Goal: Task Accomplishment & Management: Use online tool/utility

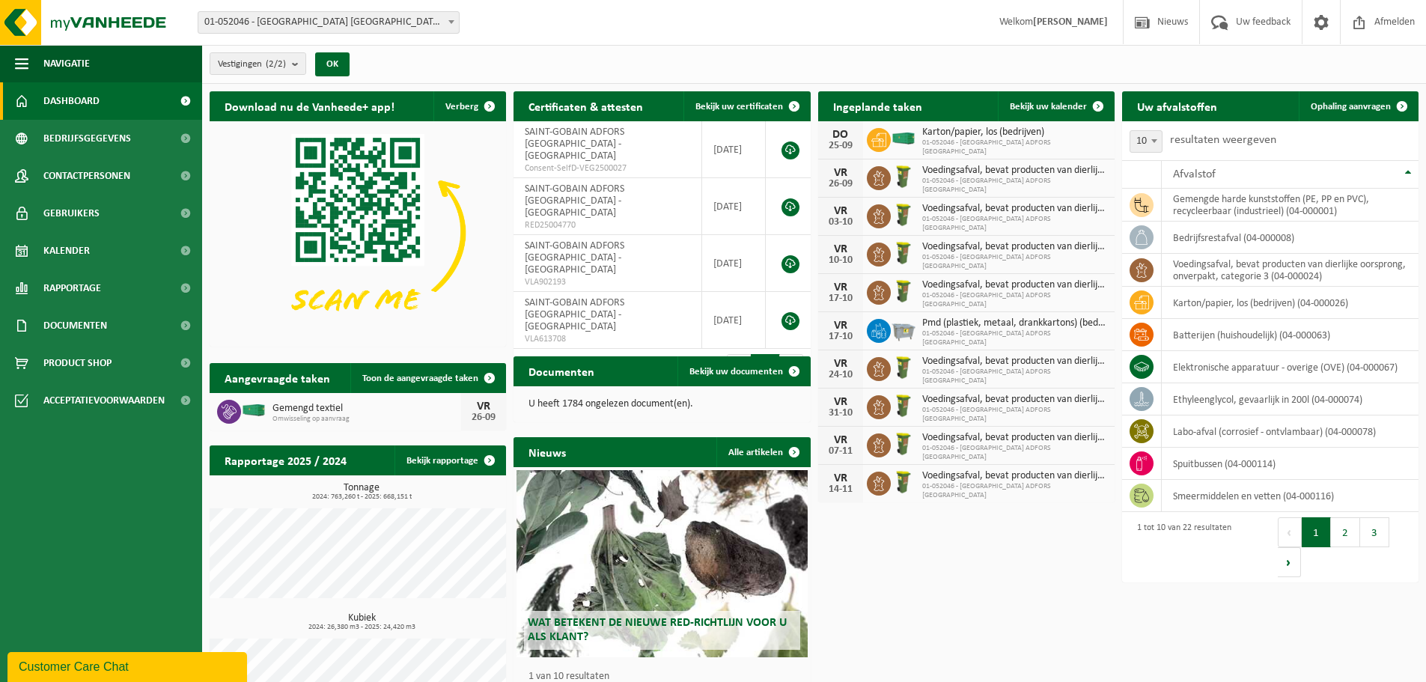
click at [1346, 107] on span "Ophaling aanvragen" at bounding box center [1350, 107] width 80 height 10
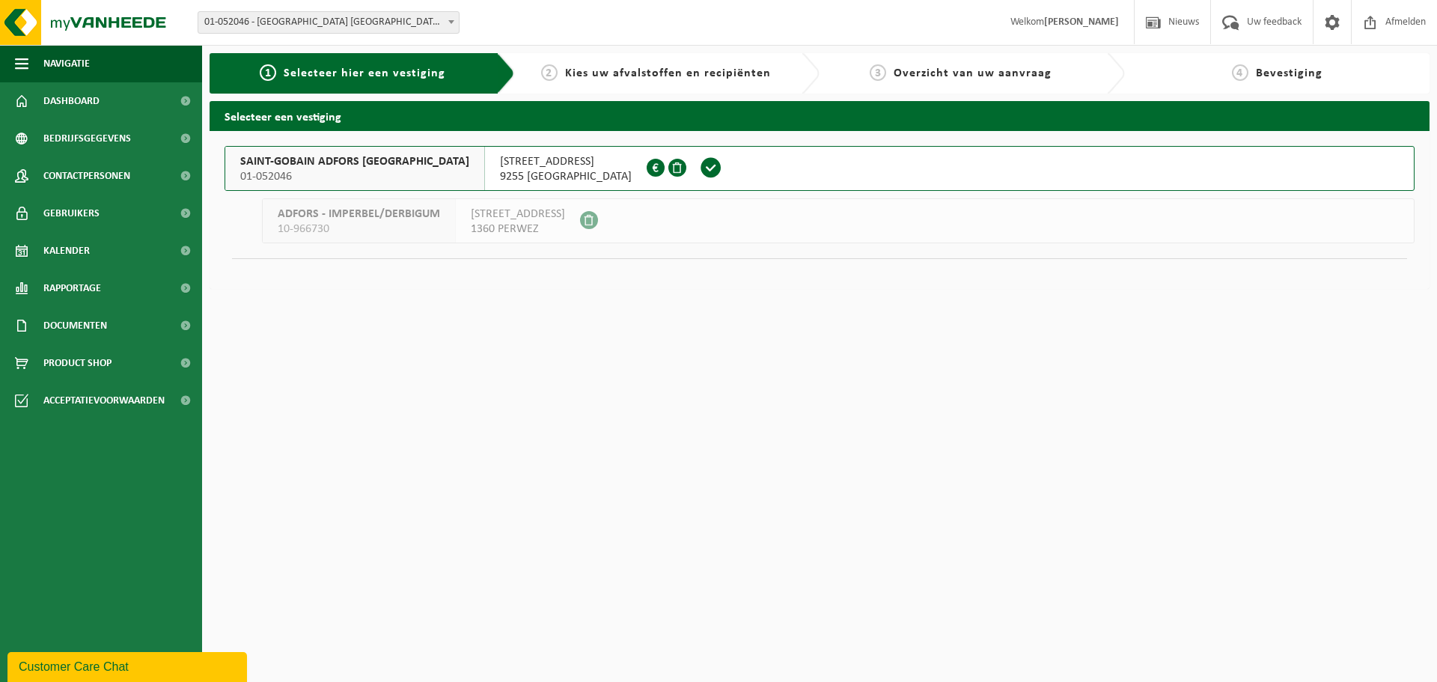
click at [329, 169] on span "01-052046" at bounding box center [354, 176] width 229 height 15
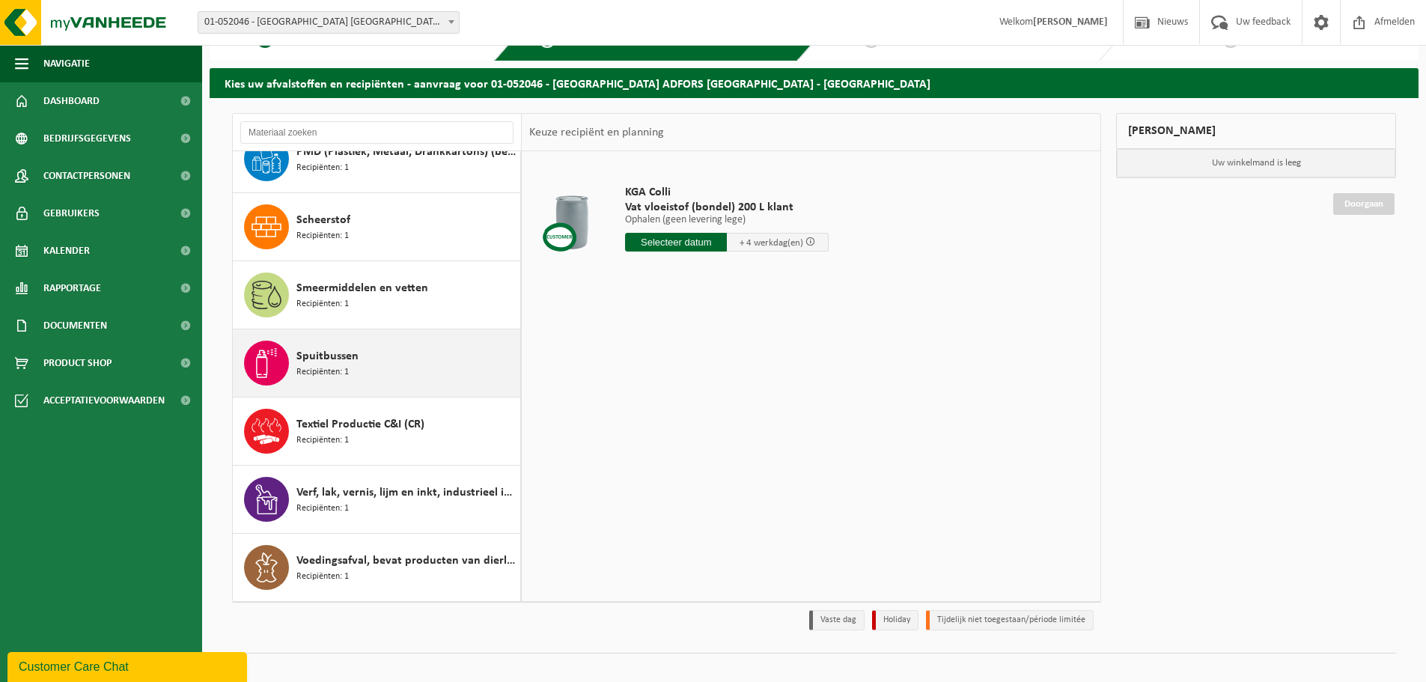
scroll to position [49, 0]
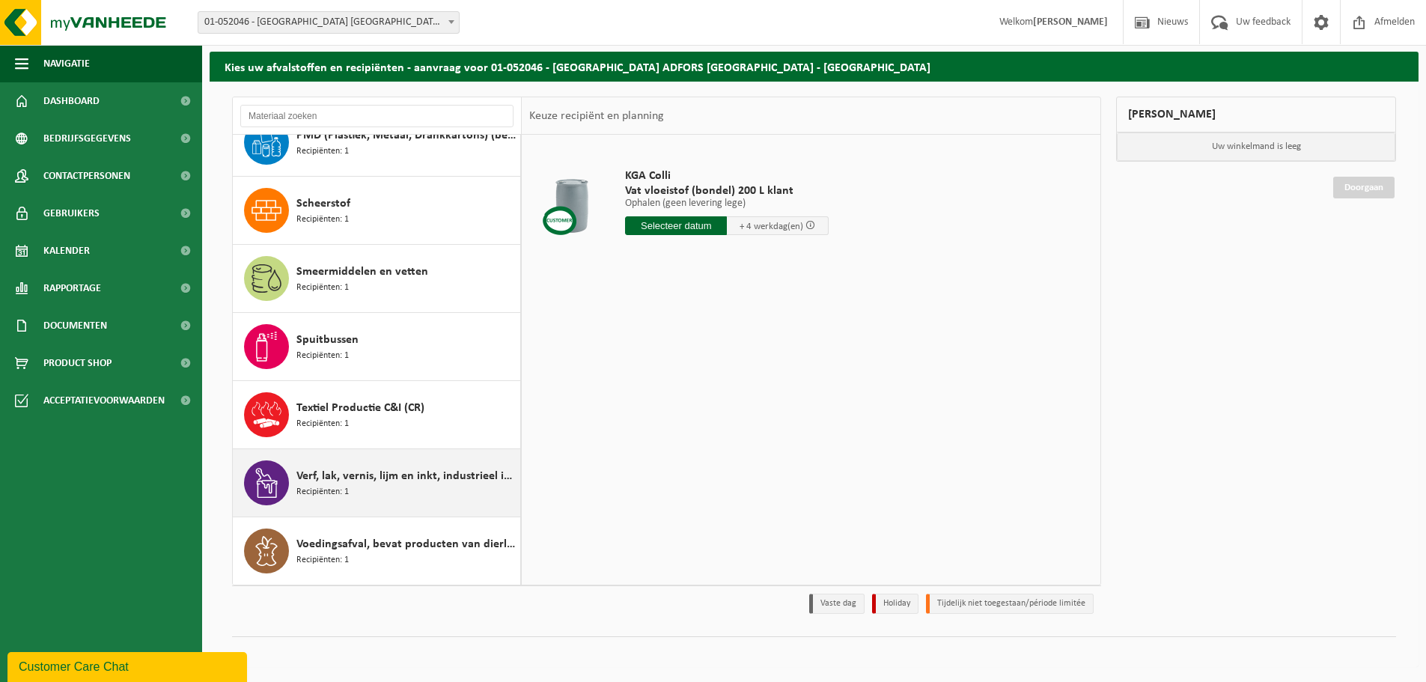
click at [344, 471] on span "Verf, lak, vernis, lijm en inkt, industrieel in IBC" at bounding box center [406, 476] width 220 height 18
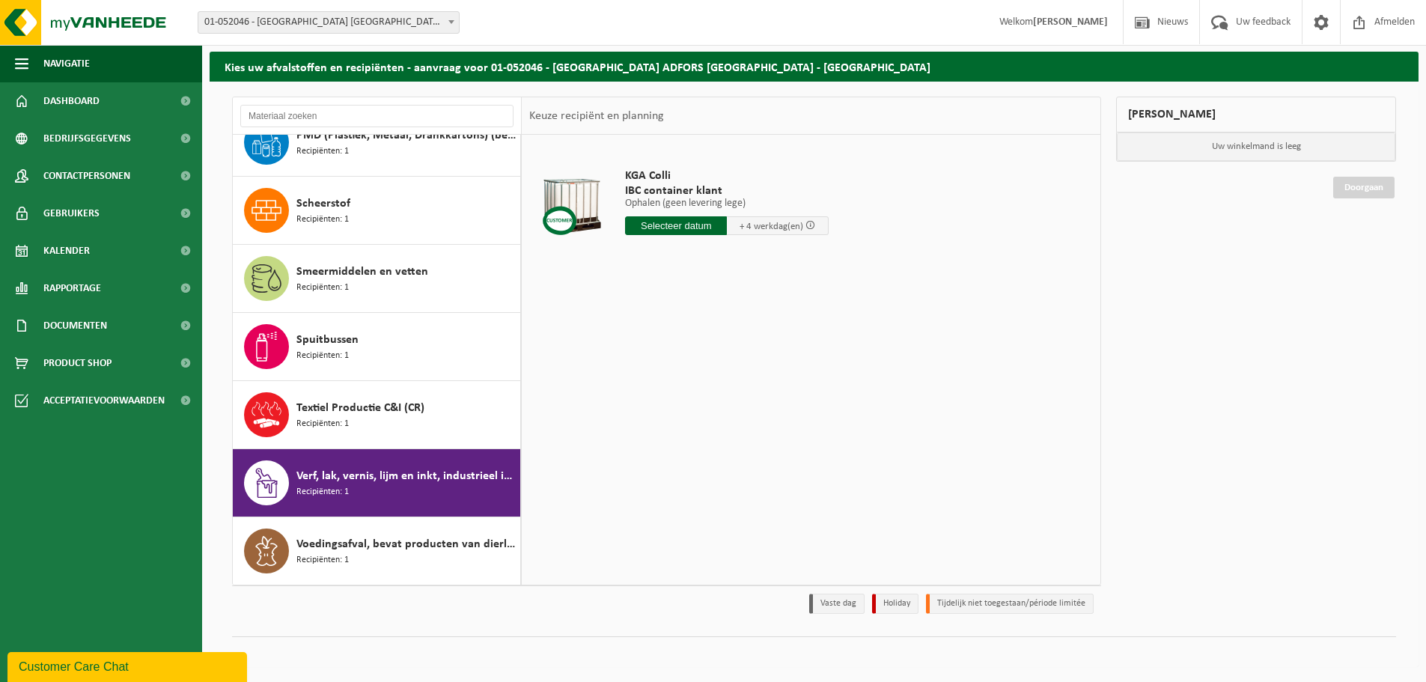
click at [675, 231] on input "text" at bounding box center [676, 225] width 102 height 19
click at [634, 413] on div "29" at bounding box center [639, 406] width 26 height 24
type input "Van 2025-09-29"
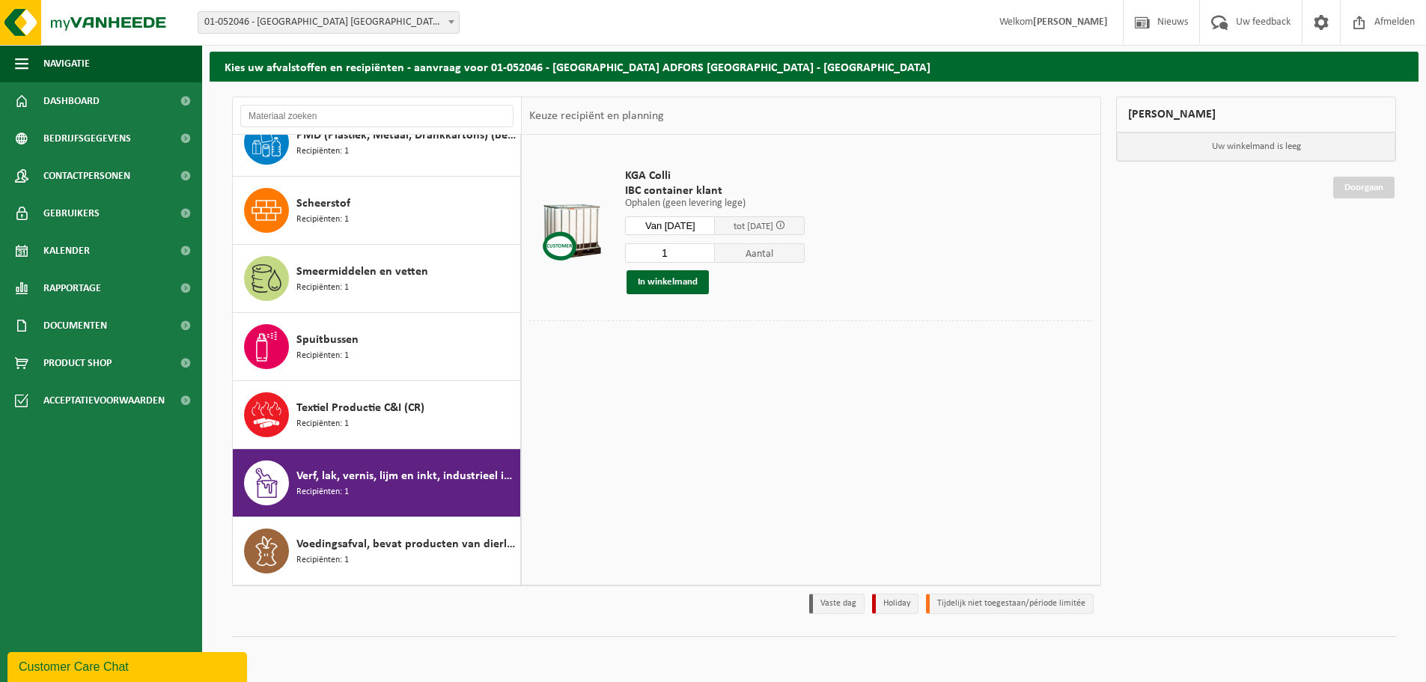
drag, startPoint x: 658, startPoint y: 295, endPoint x: 664, endPoint y: 280, distance: 16.1
click at [658, 294] on div "KGA Colli IBC container klant Ophalen (geen levering lege) Ophalen (geen leveri…" at bounding box center [714, 231] width 195 height 156
click at [663, 281] on button "In winkelmand" at bounding box center [667, 282] width 82 height 24
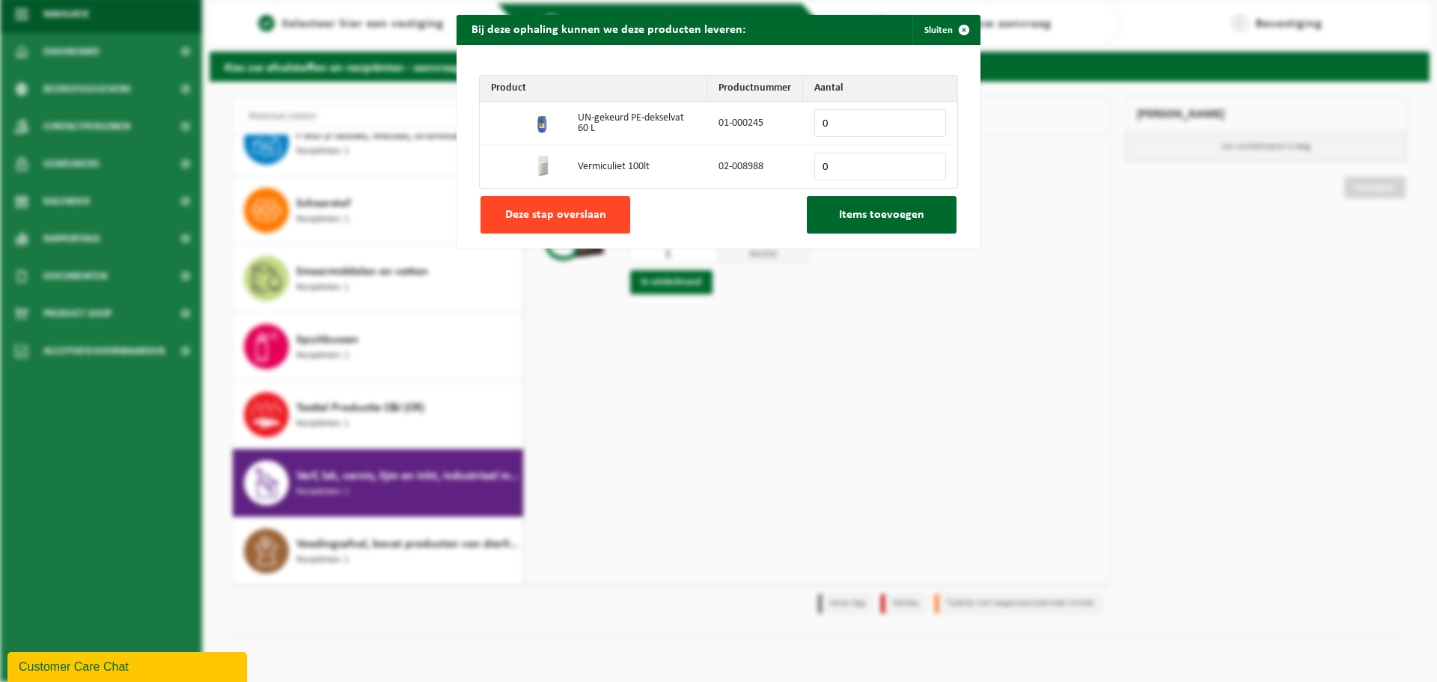
click at [564, 216] on span "Deze stap overslaan" at bounding box center [555, 215] width 101 height 12
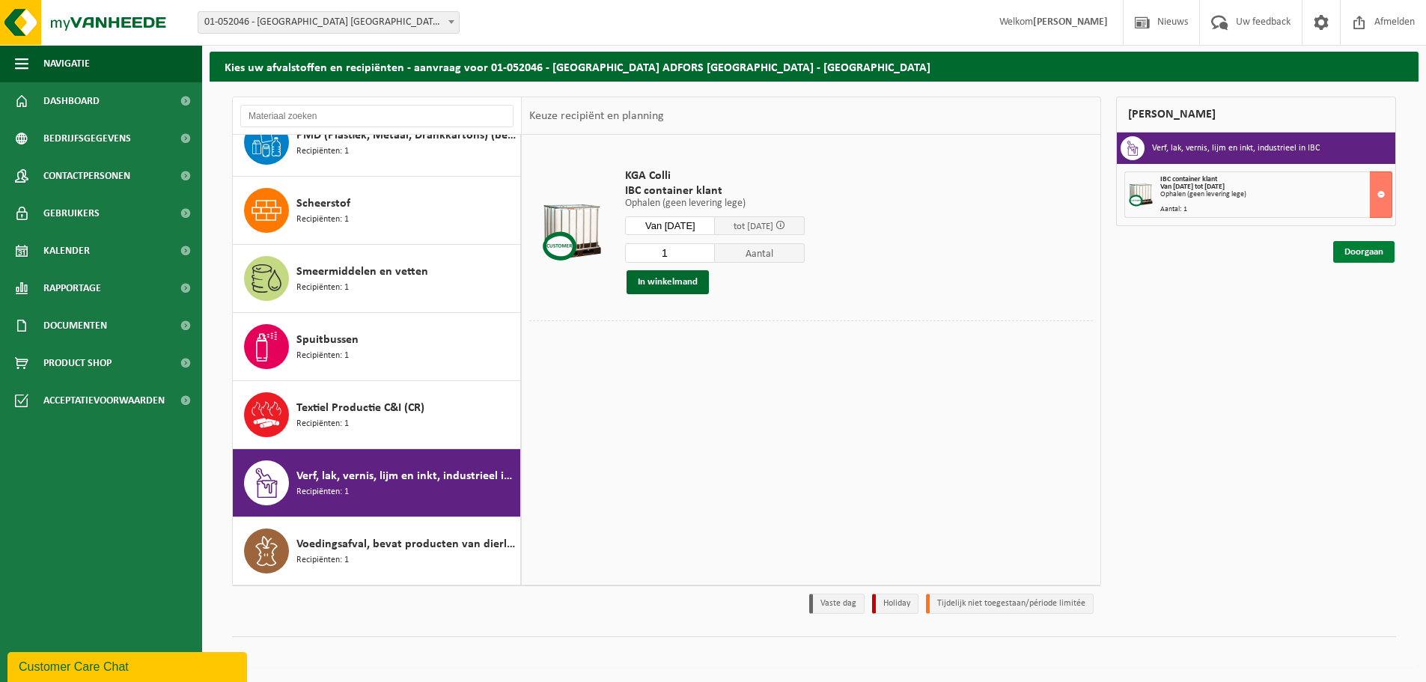
click at [1374, 251] on link "Doorgaan" at bounding box center [1363, 252] width 61 height 22
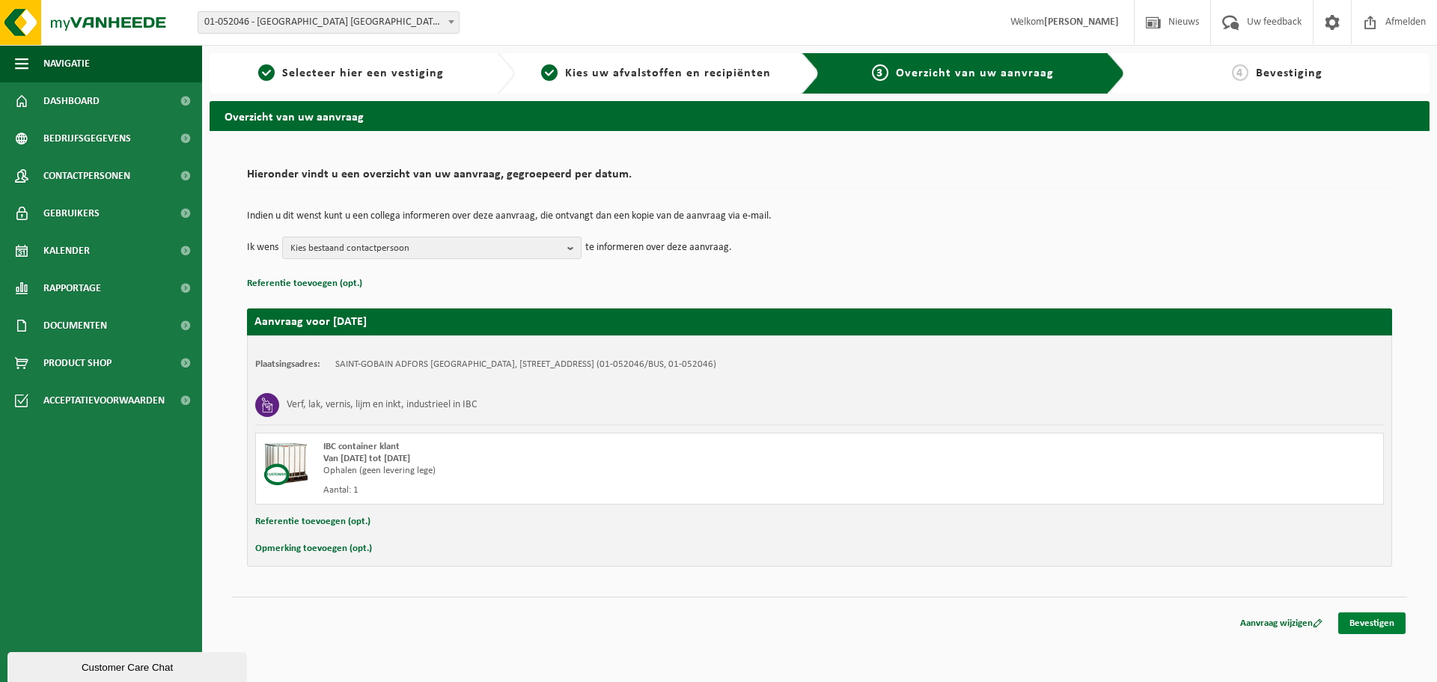
click at [1352, 625] on link "Bevestigen" at bounding box center [1371, 623] width 67 height 22
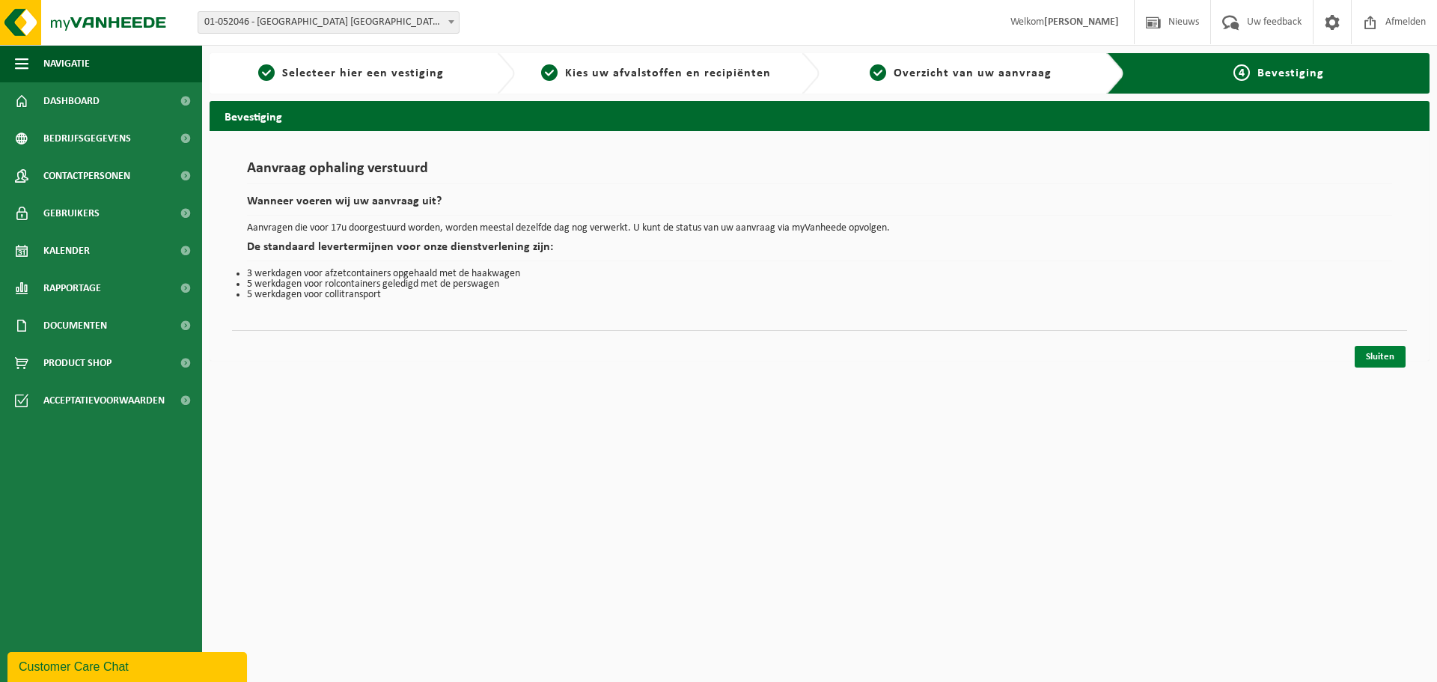
drag, startPoint x: 1378, startPoint y: 358, endPoint x: 1346, endPoint y: 340, distance: 36.9
click at [1378, 357] on link "Sluiten" at bounding box center [1380, 357] width 51 height 22
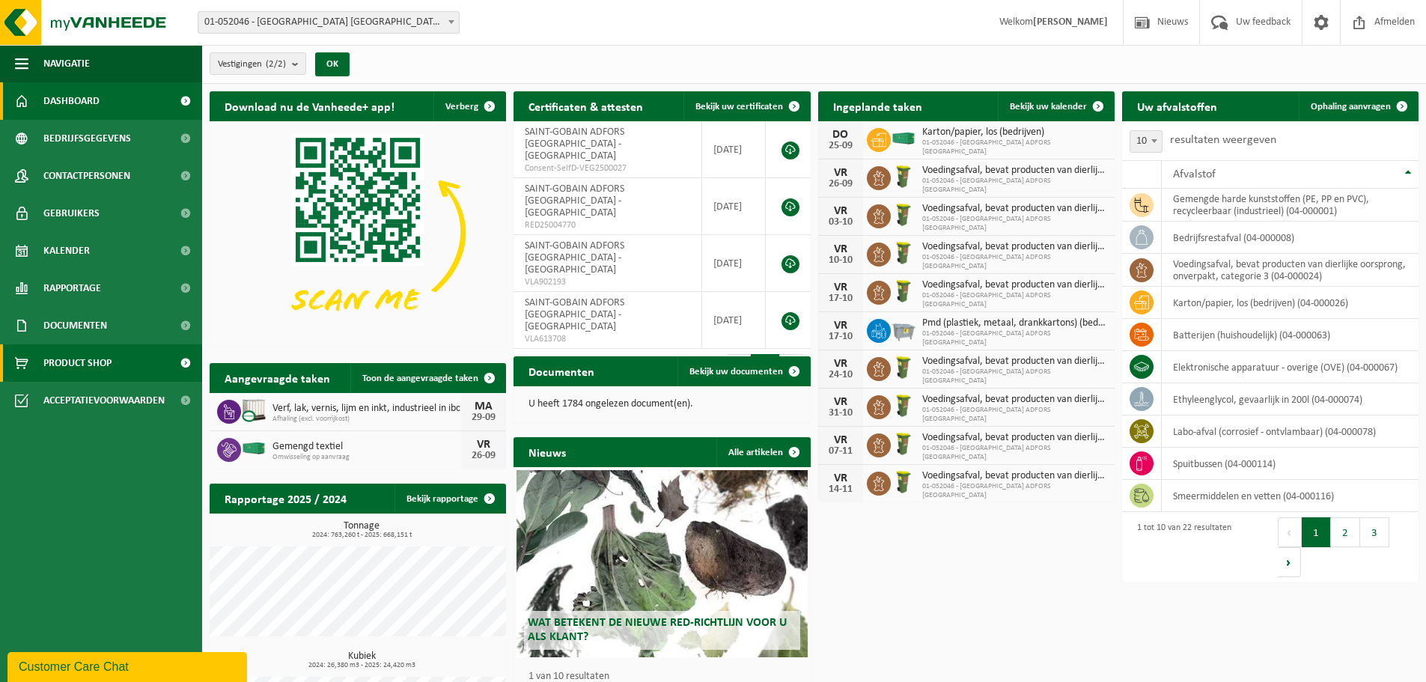
drag, startPoint x: 34, startPoint y: 361, endPoint x: 46, endPoint y: 358, distance: 11.6
click at [34, 361] on link "Product Shop" at bounding box center [101, 362] width 202 height 37
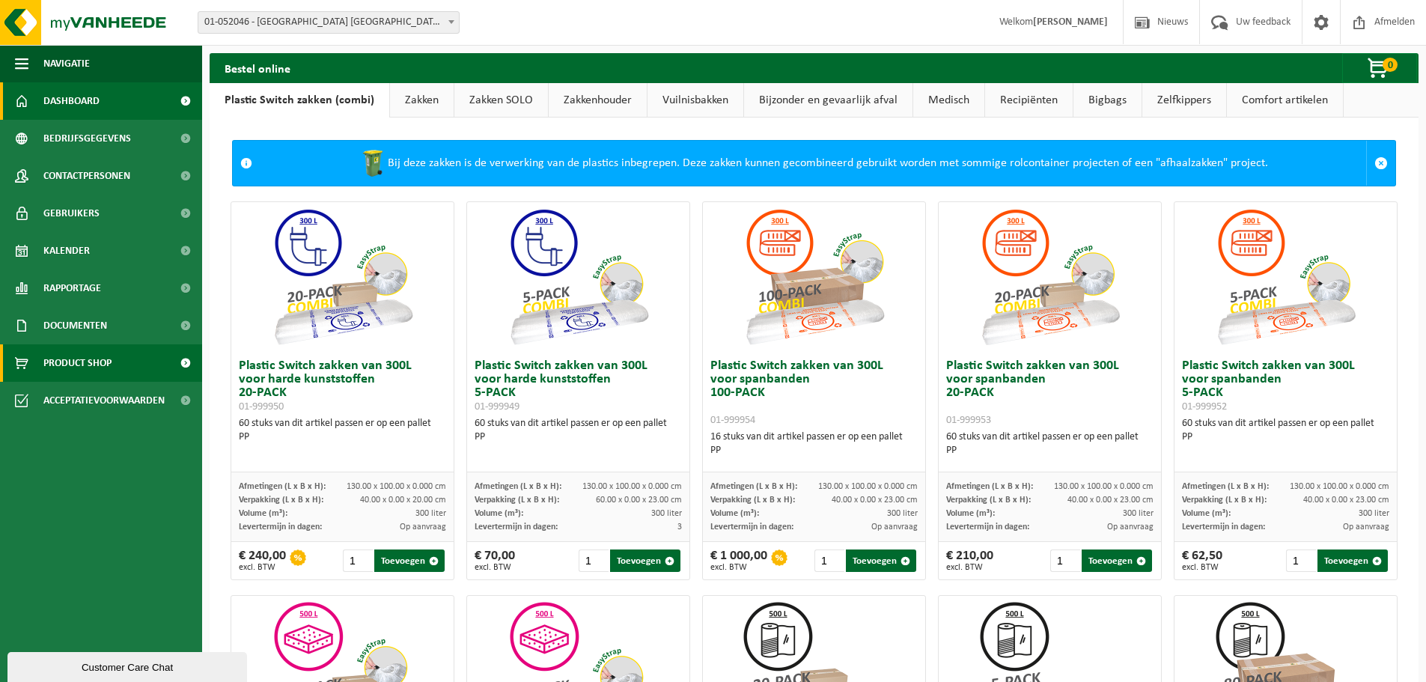
click at [109, 97] on link "Dashboard" at bounding box center [101, 100] width 202 height 37
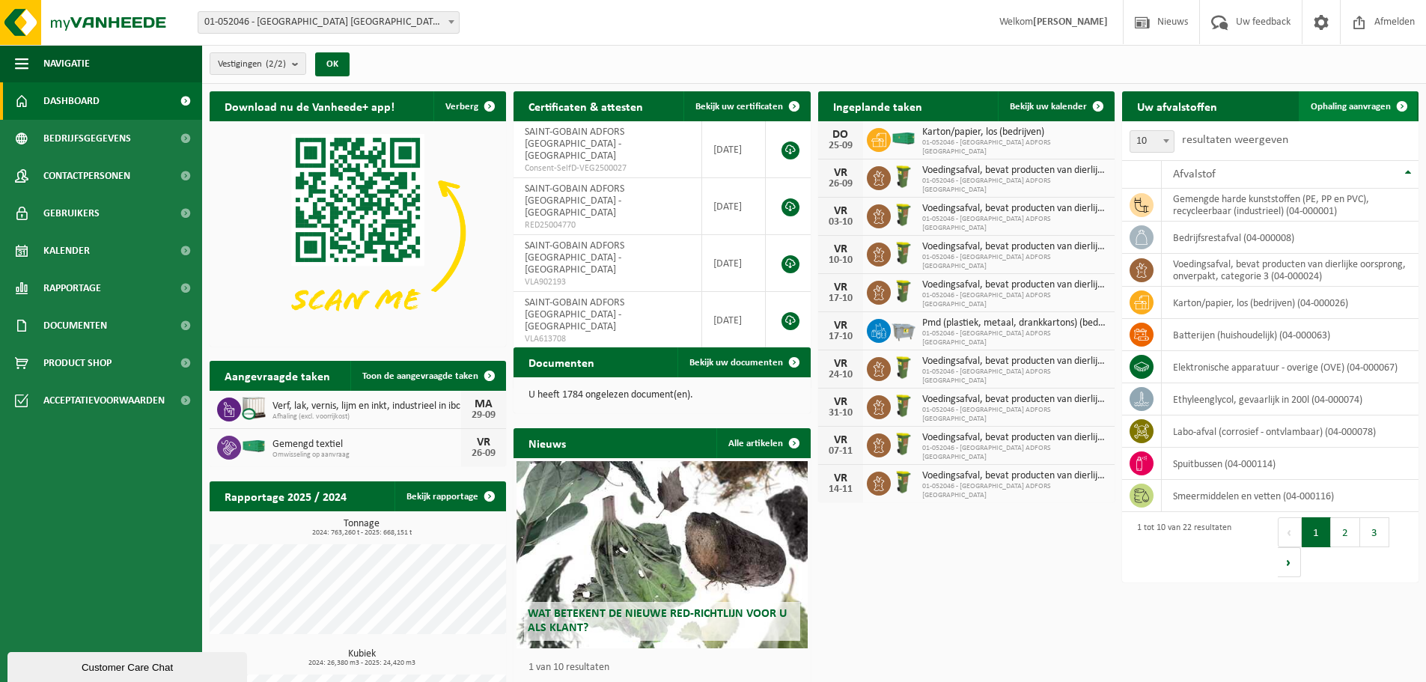
click at [1351, 108] on span "Ophaling aanvragen" at bounding box center [1350, 107] width 80 height 10
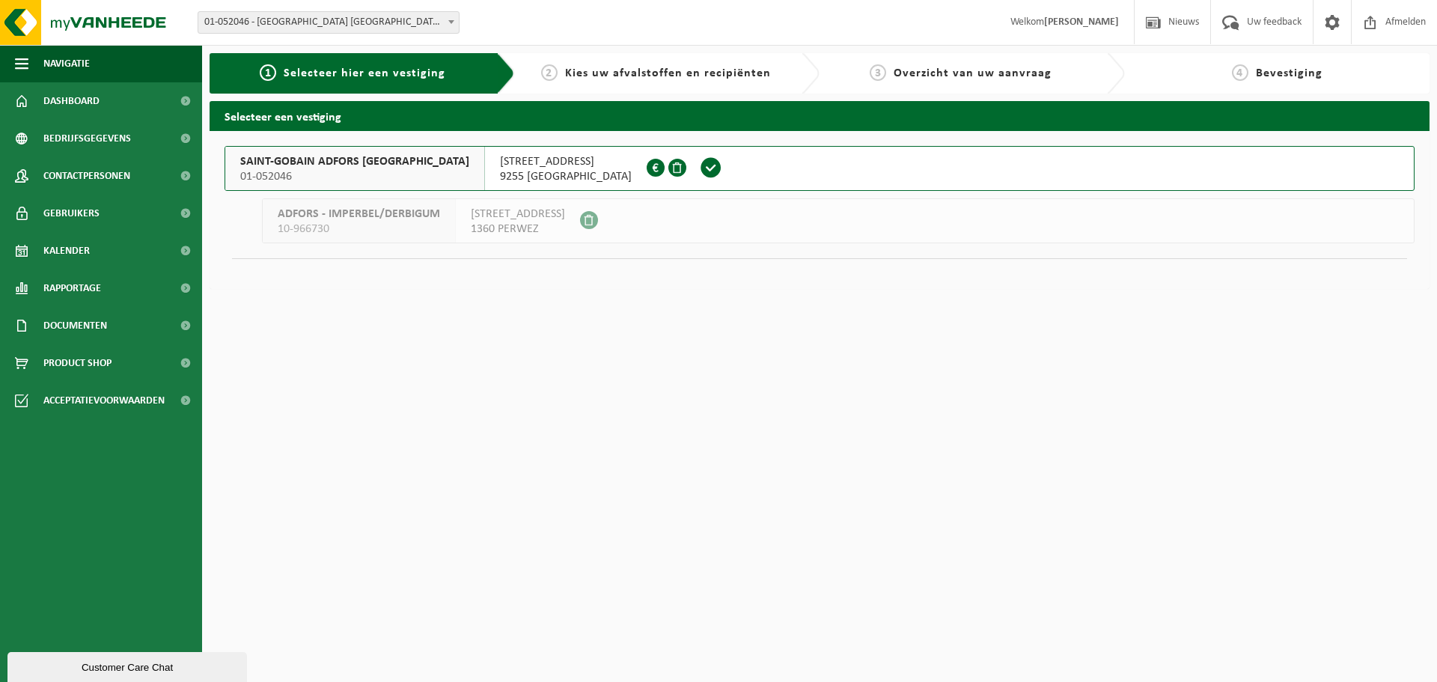
click at [284, 163] on span "SAINT-GOBAIN ADFORS [GEOGRAPHIC_DATA]" at bounding box center [354, 161] width 229 height 15
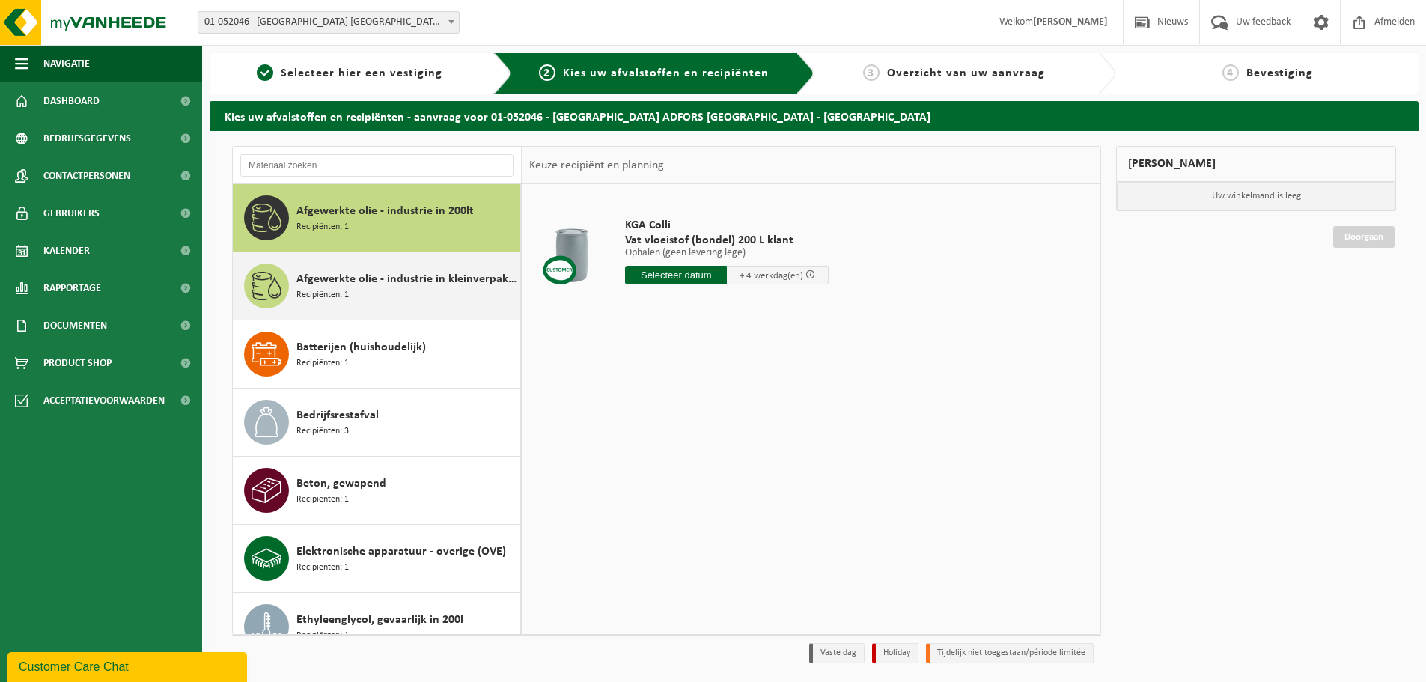
click at [413, 311] on div "Afgewerkte olie - industrie in kleinverpakking Recipiënten: 1" at bounding box center [377, 285] width 288 height 67
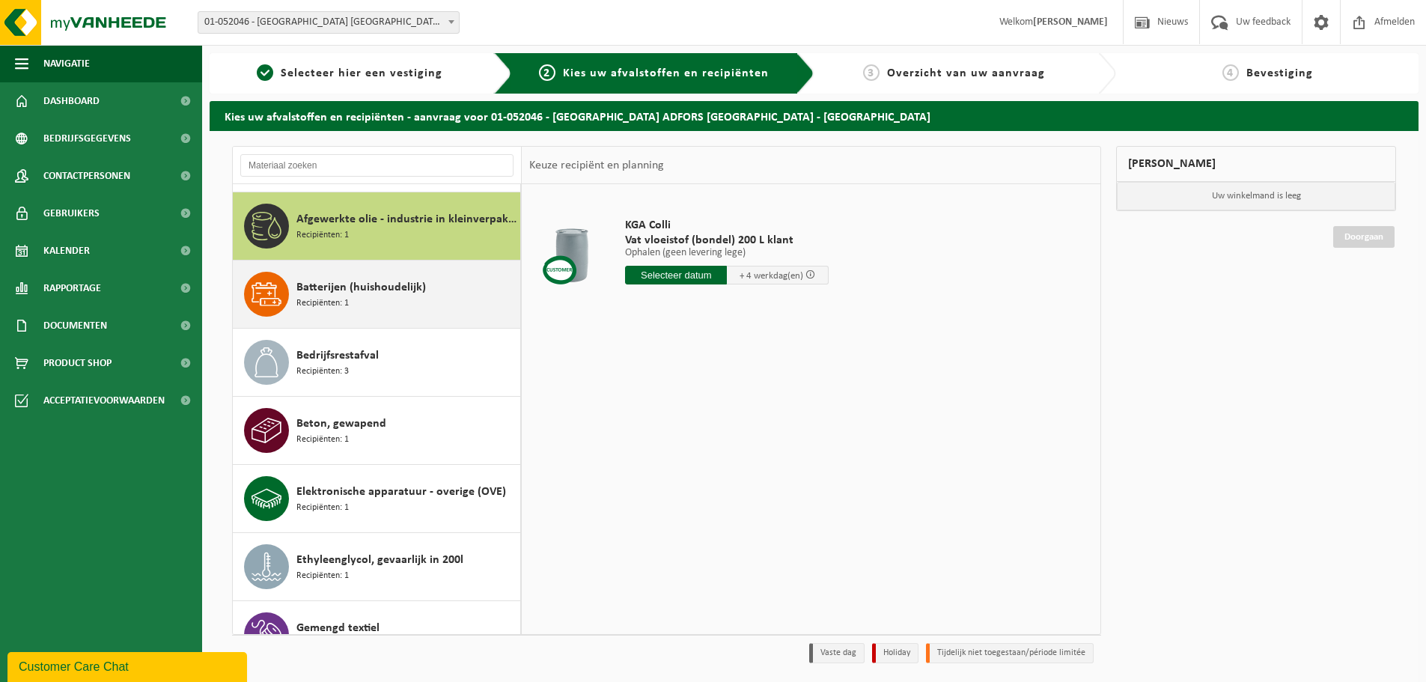
scroll to position [68, 0]
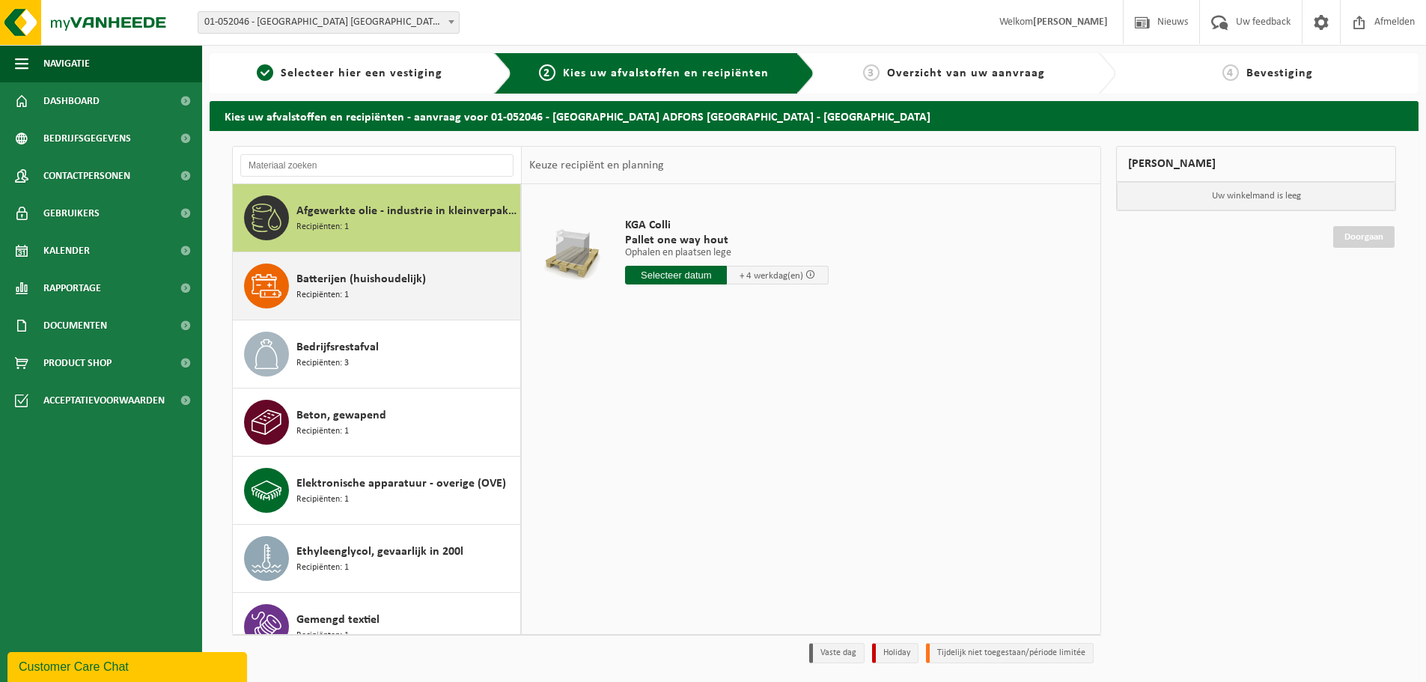
click at [410, 299] on div "Batterijen (huishoudelijk) Recipiënten: 1" at bounding box center [406, 285] width 220 height 45
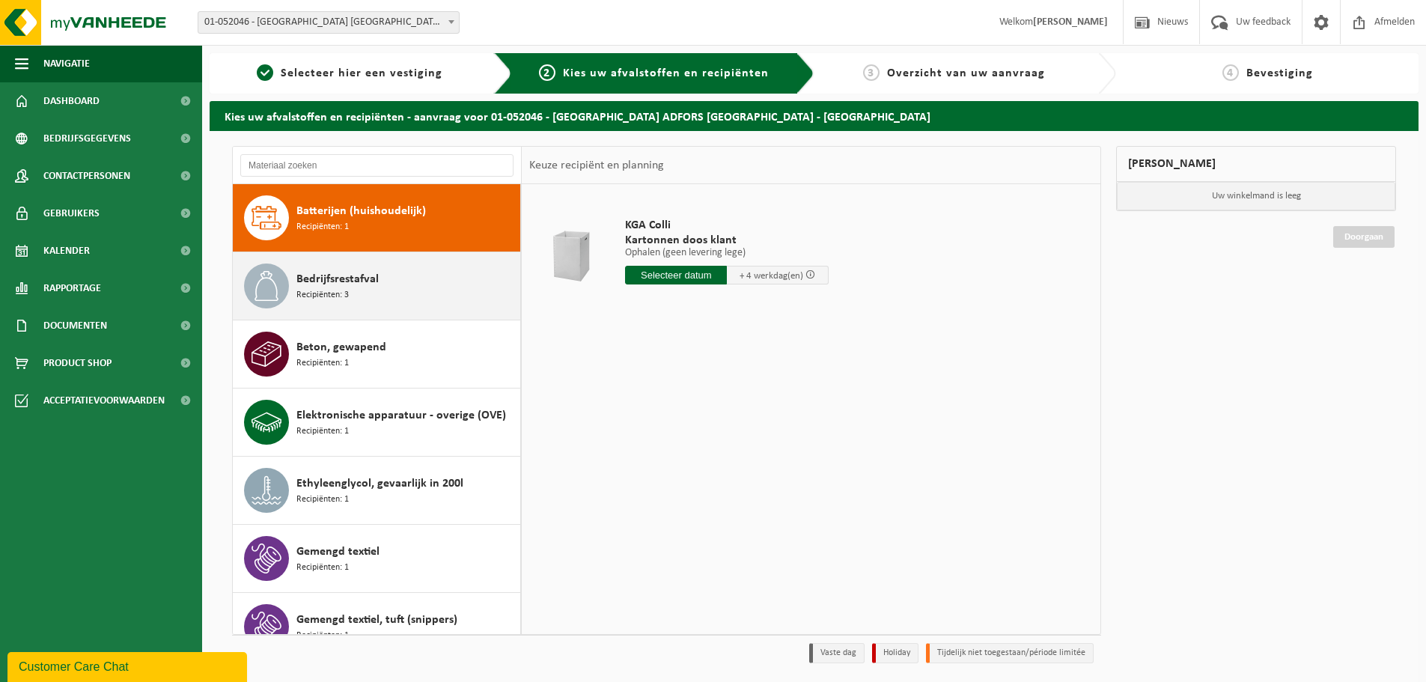
click at [406, 287] on div "Bedrijfsrestafval Recipiënten: 3" at bounding box center [406, 285] width 220 height 45
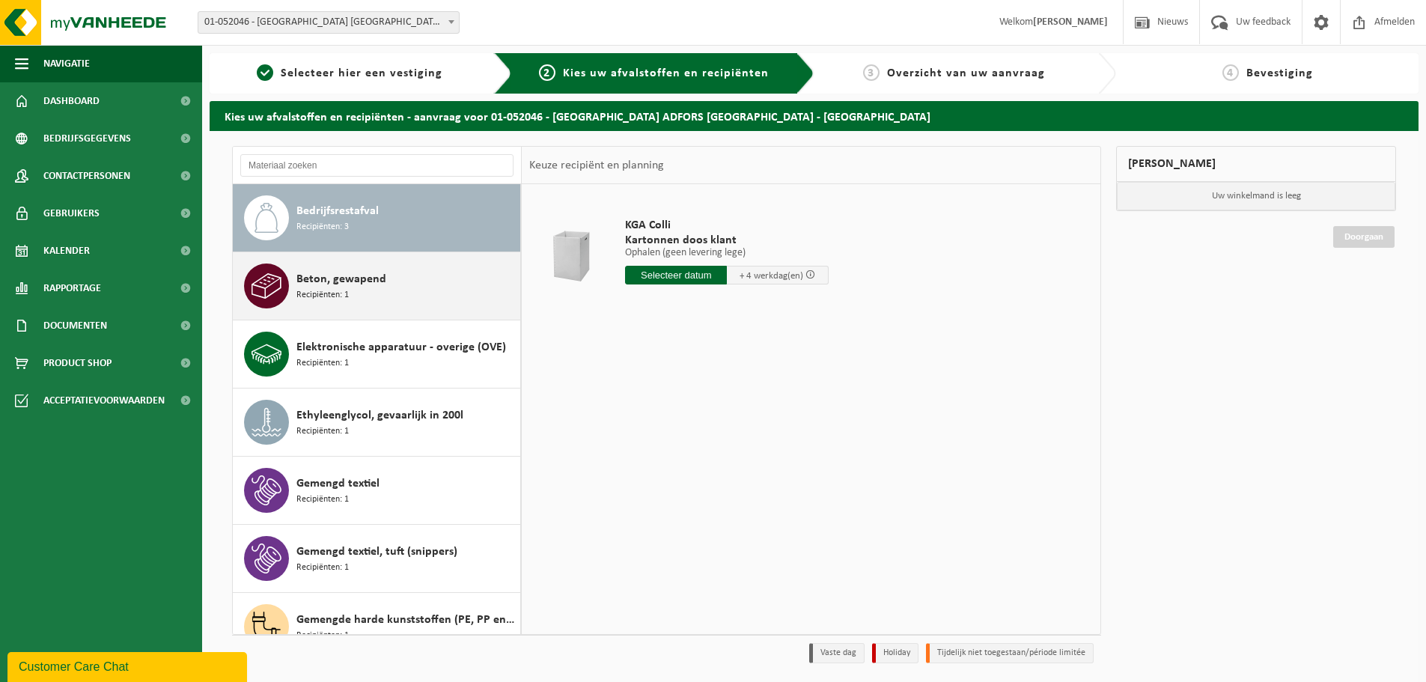
click at [406, 298] on div "Beton, gewapend Recipiënten: 1" at bounding box center [406, 285] width 220 height 45
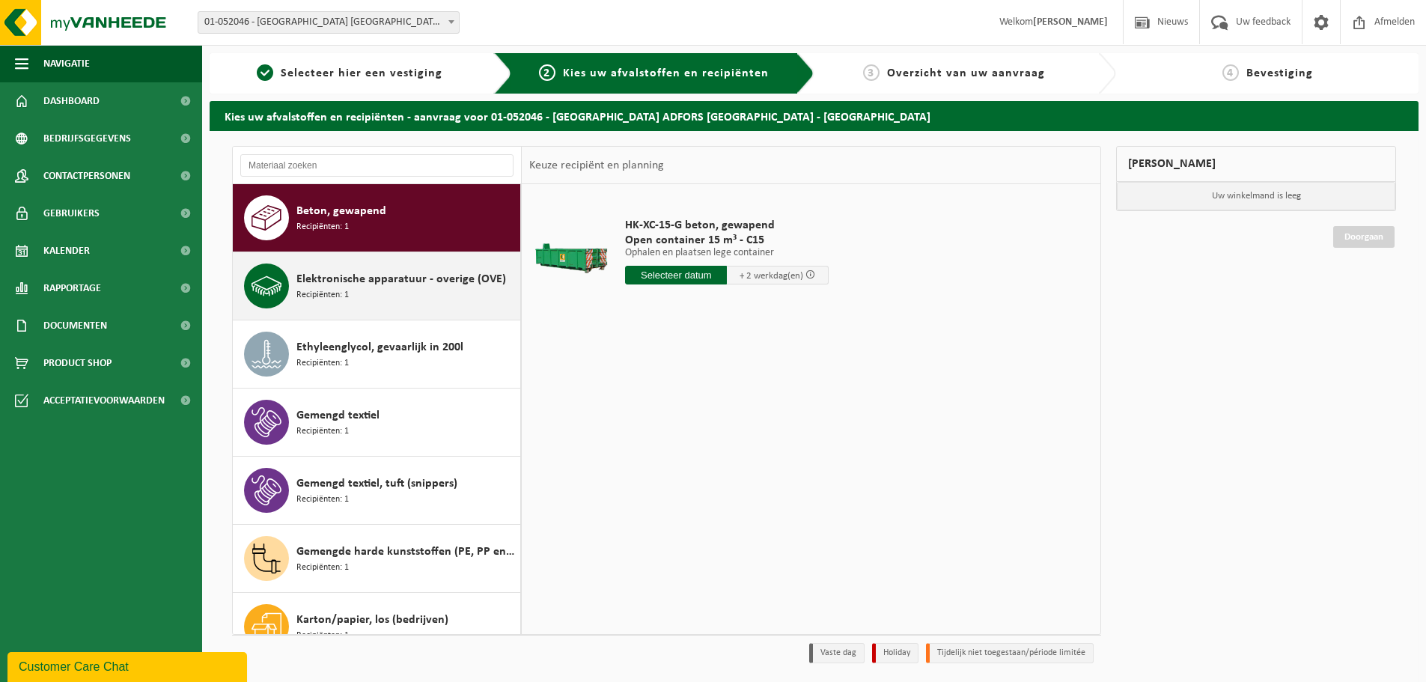
click at [406, 299] on div "Elektronische apparatuur - overige (OVE) Recipiënten: 1" at bounding box center [406, 285] width 220 height 45
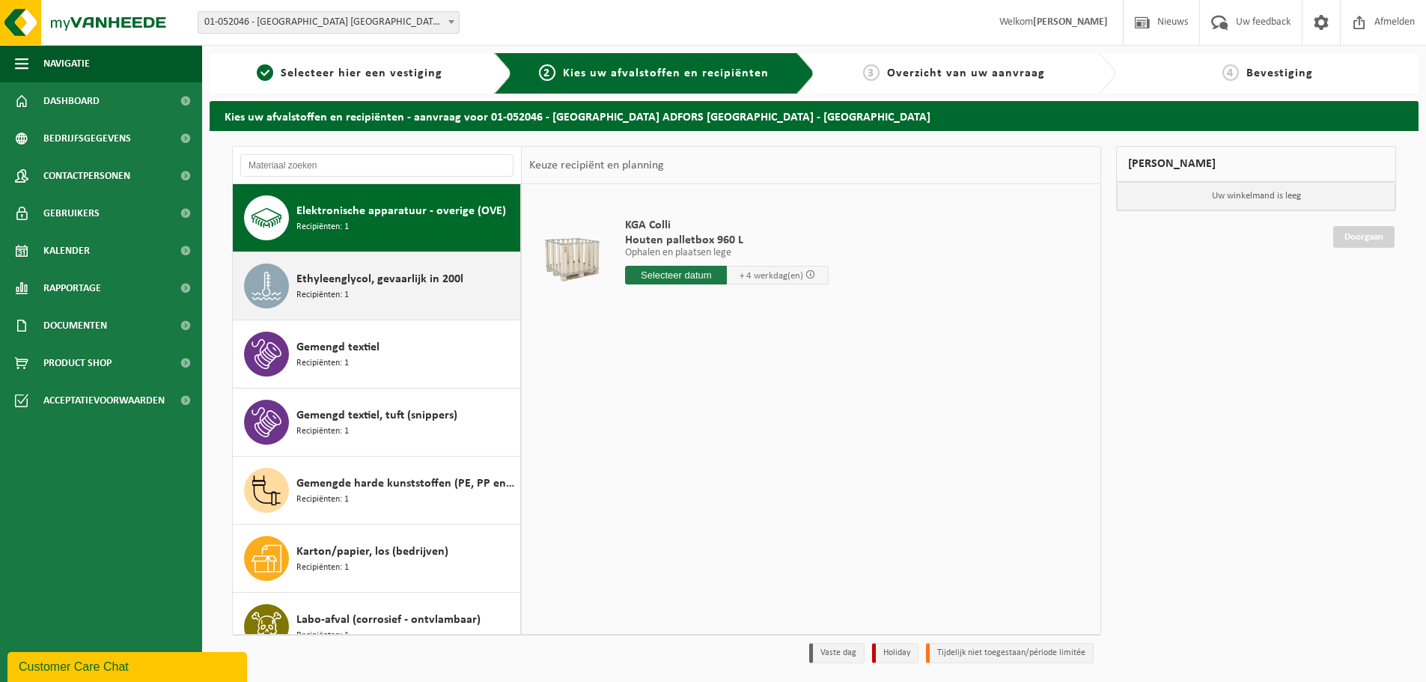
click at [406, 294] on div "Ethyleenglycol, gevaarlijk in 200l Recipiënten: 1" at bounding box center [406, 285] width 220 height 45
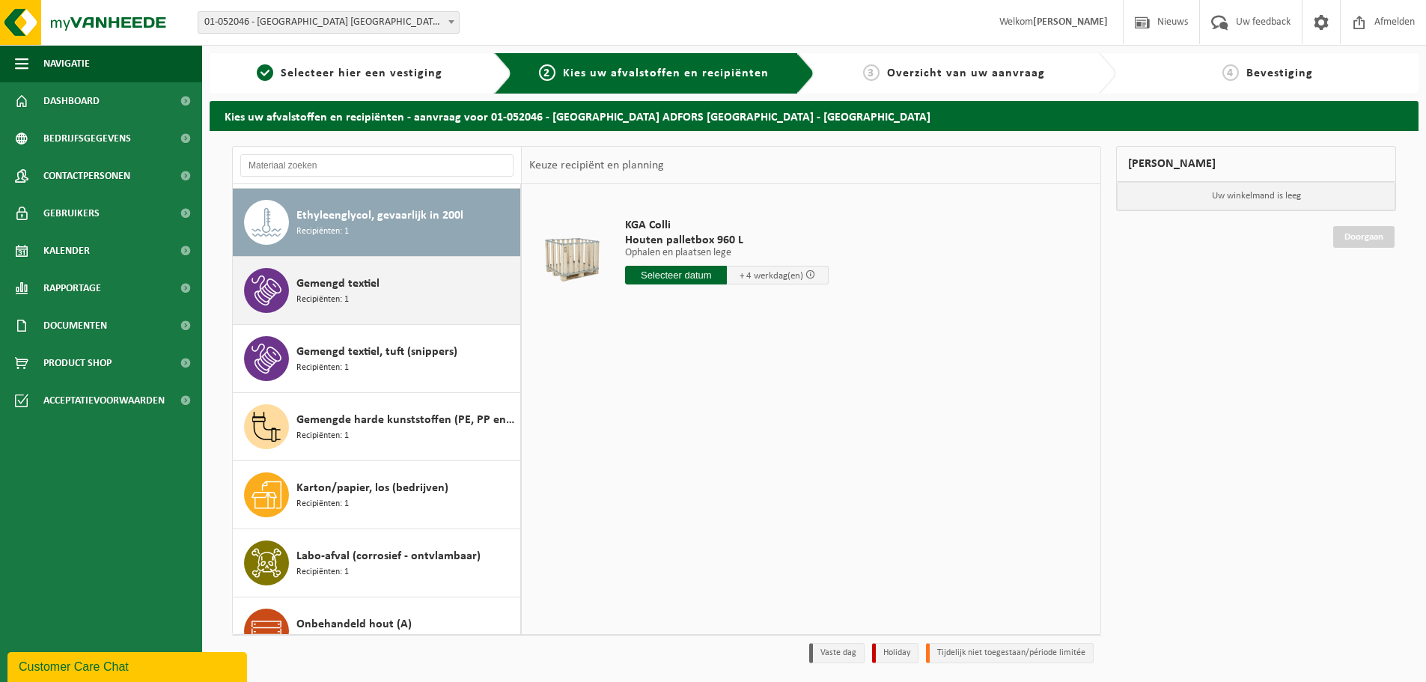
scroll to position [409, 0]
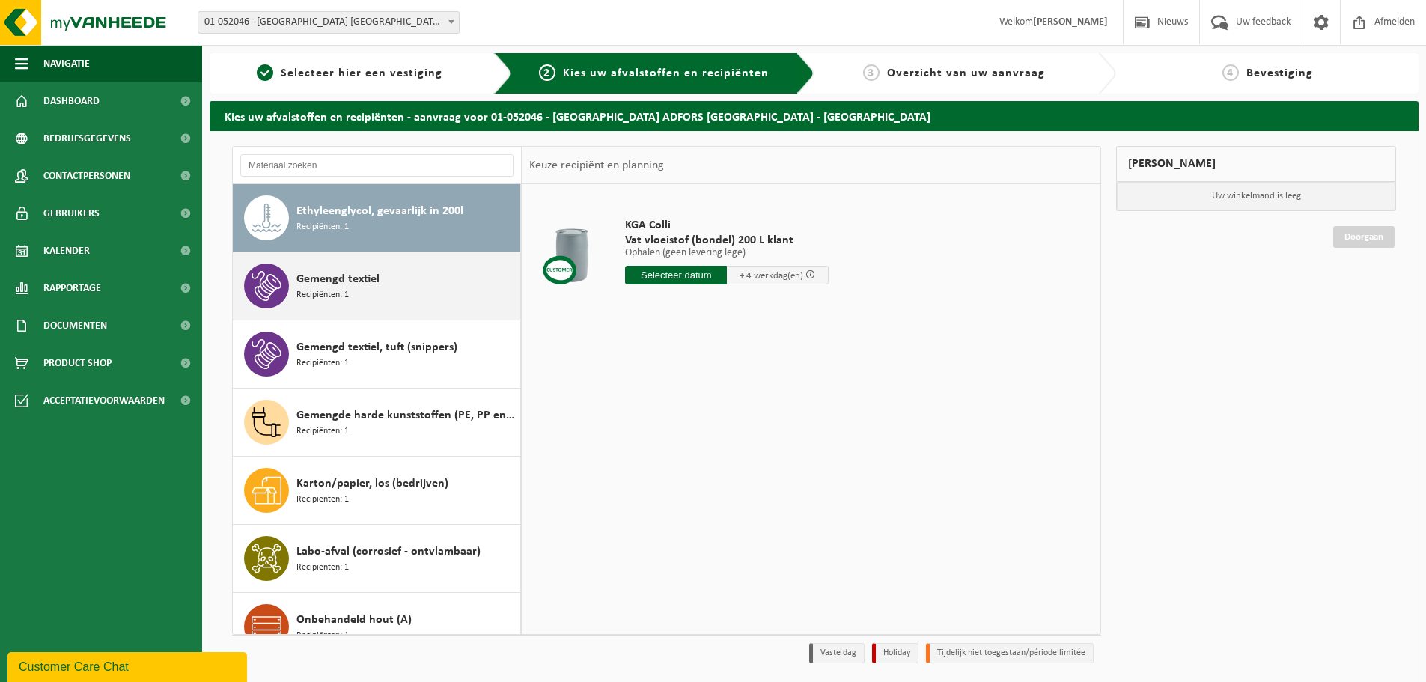
click at [406, 304] on div "Gemengd textiel Recipiënten: 1" at bounding box center [406, 285] width 220 height 45
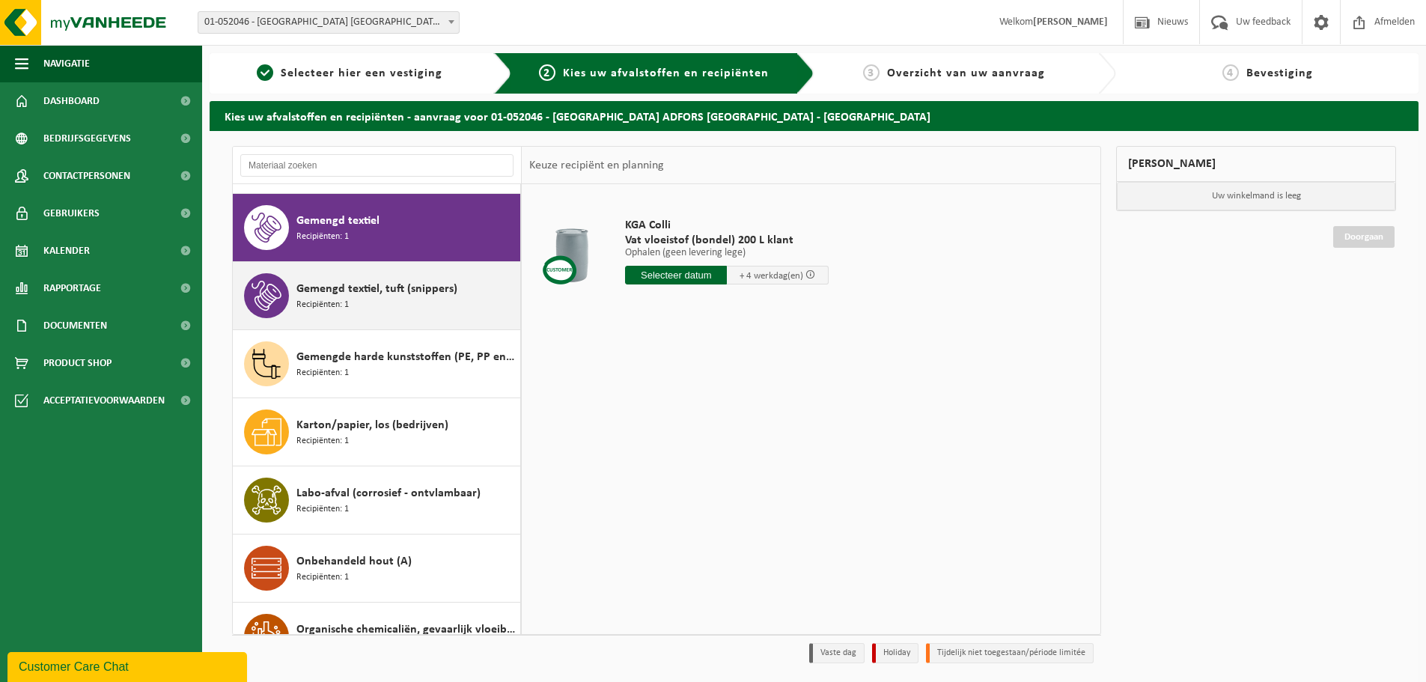
scroll to position [477, 0]
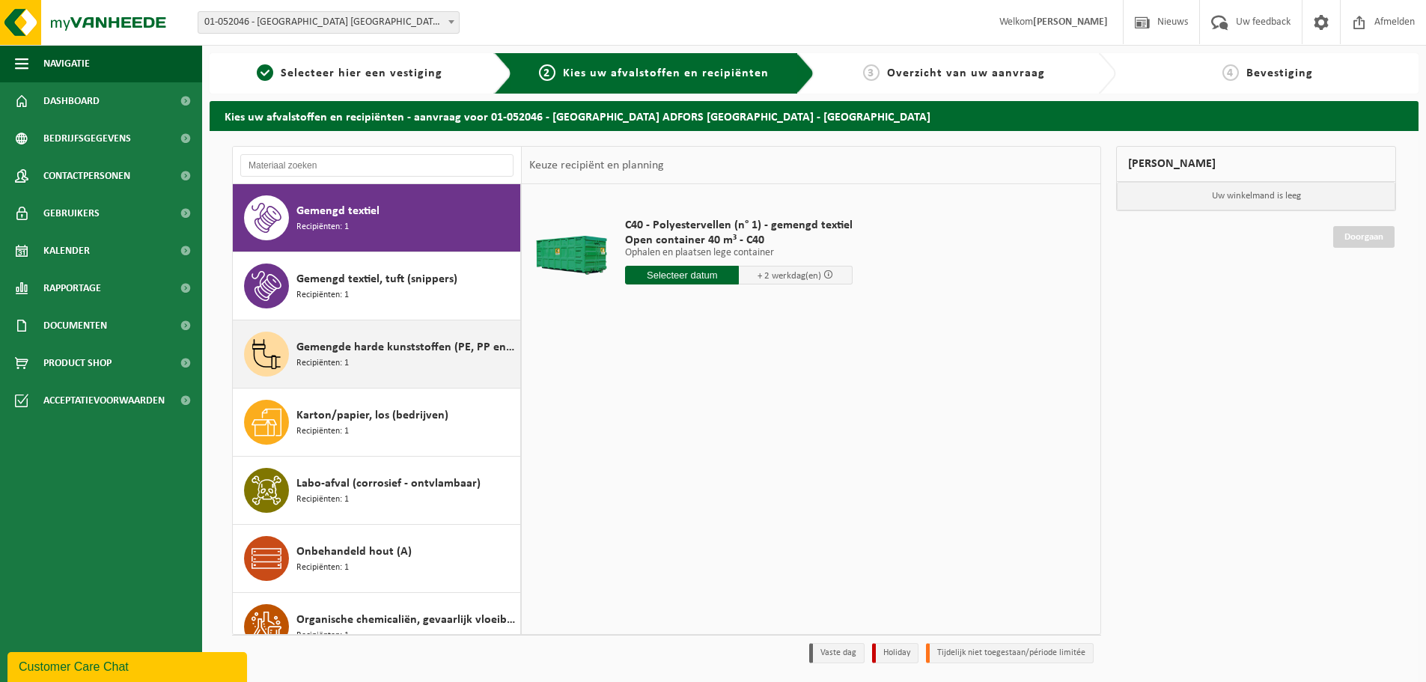
click at [407, 336] on div "Gemengde harde kunststoffen (PE, PP en PVC), recycleerbaar (industrieel) Recipi…" at bounding box center [406, 354] width 220 height 45
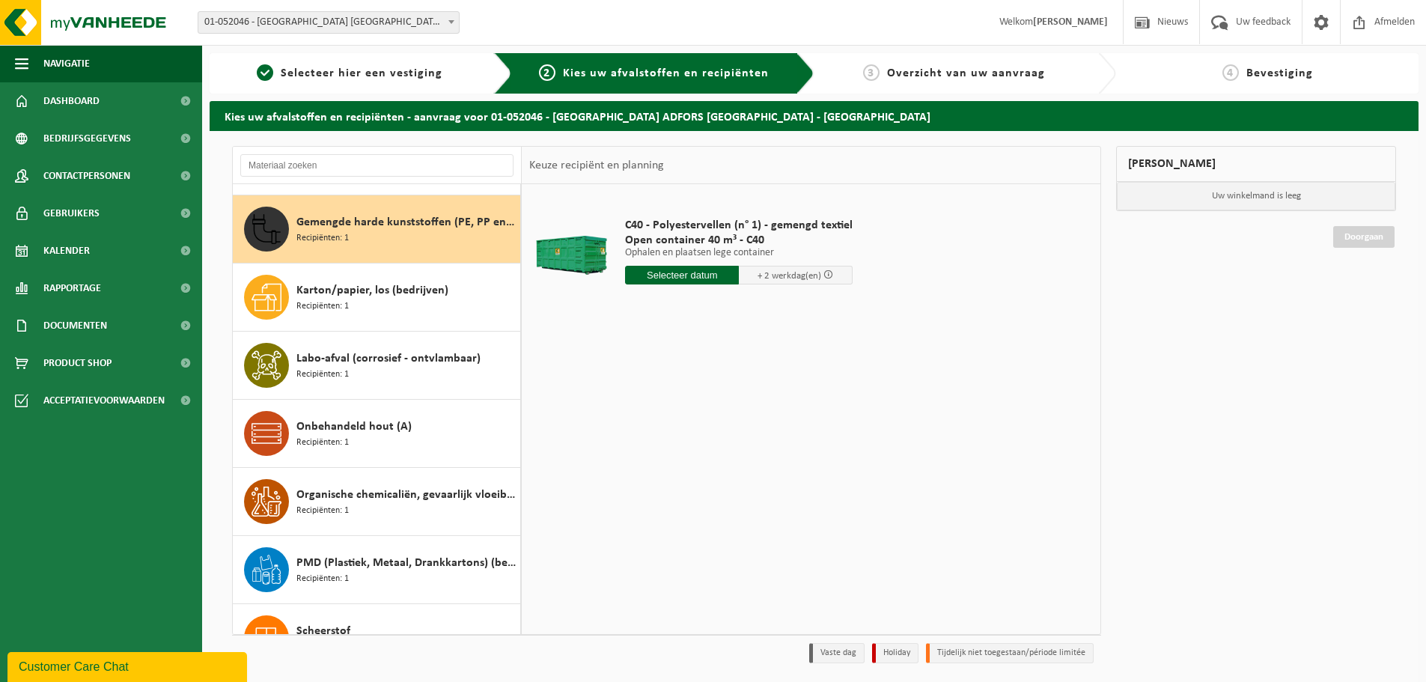
scroll to position [613, 0]
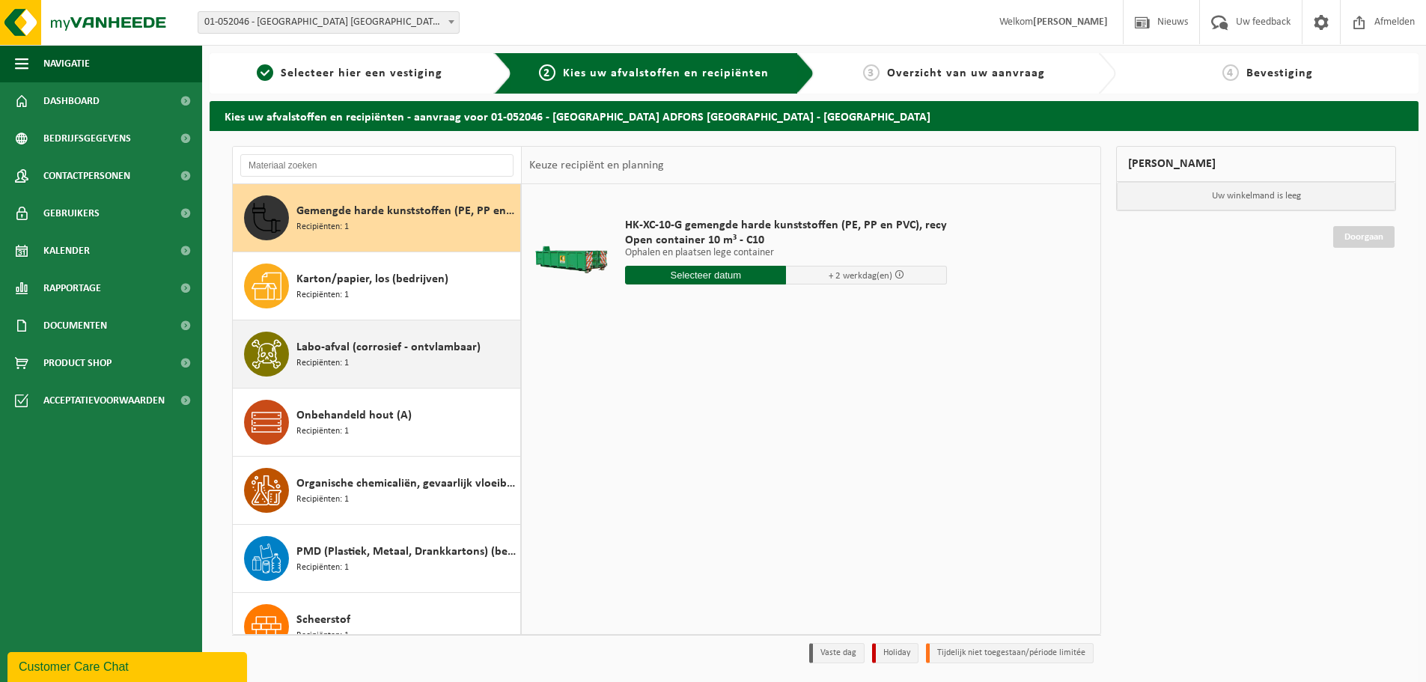
click at [406, 351] on span "Labo-afval (corrosief - ontvlambaar)" at bounding box center [388, 347] width 184 height 18
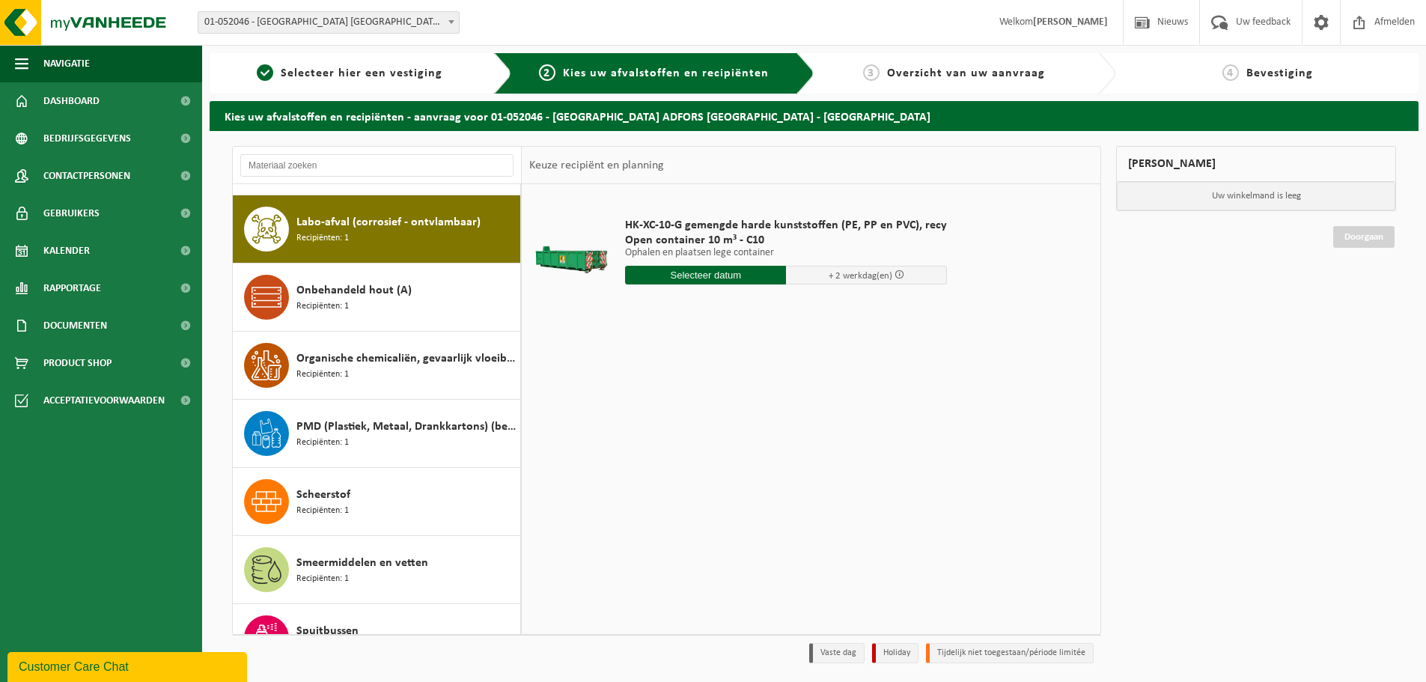
scroll to position [749, 0]
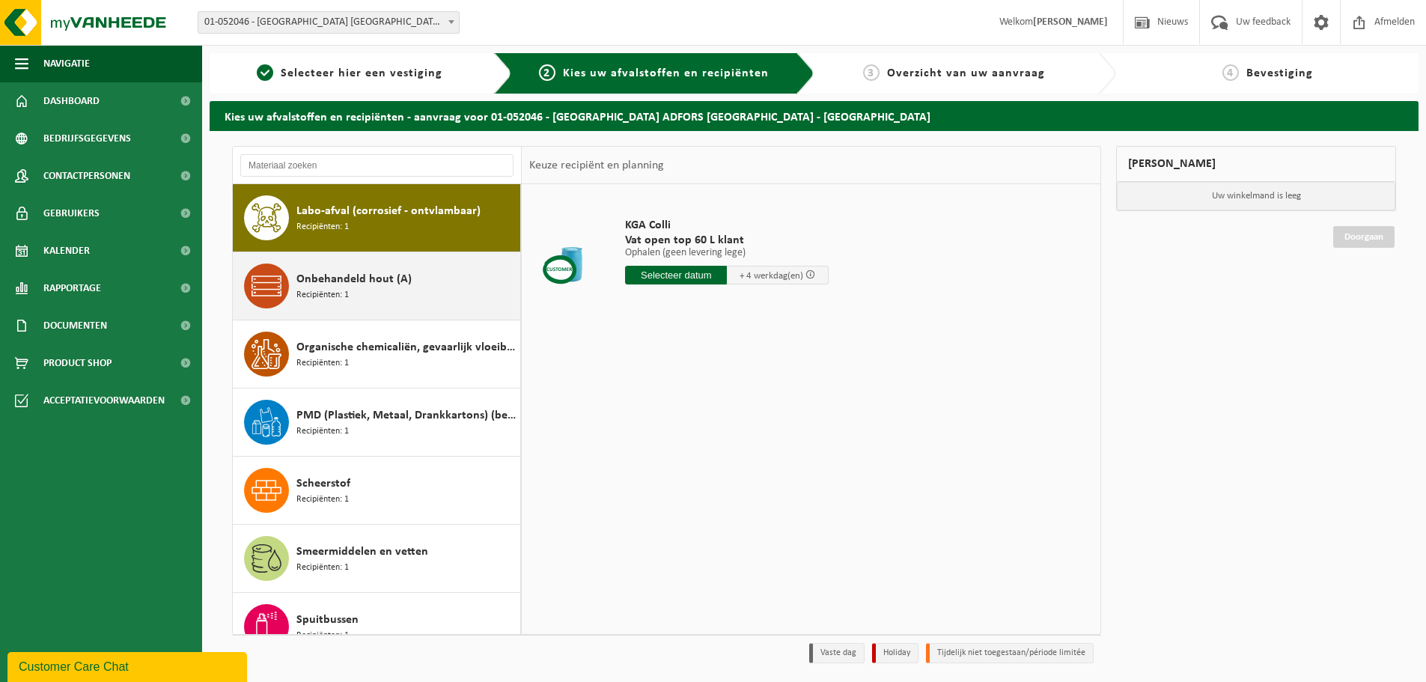
click at [406, 283] on span "Onbehandeld hout (A)" at bounding box center [353, 279] width 115 height 18
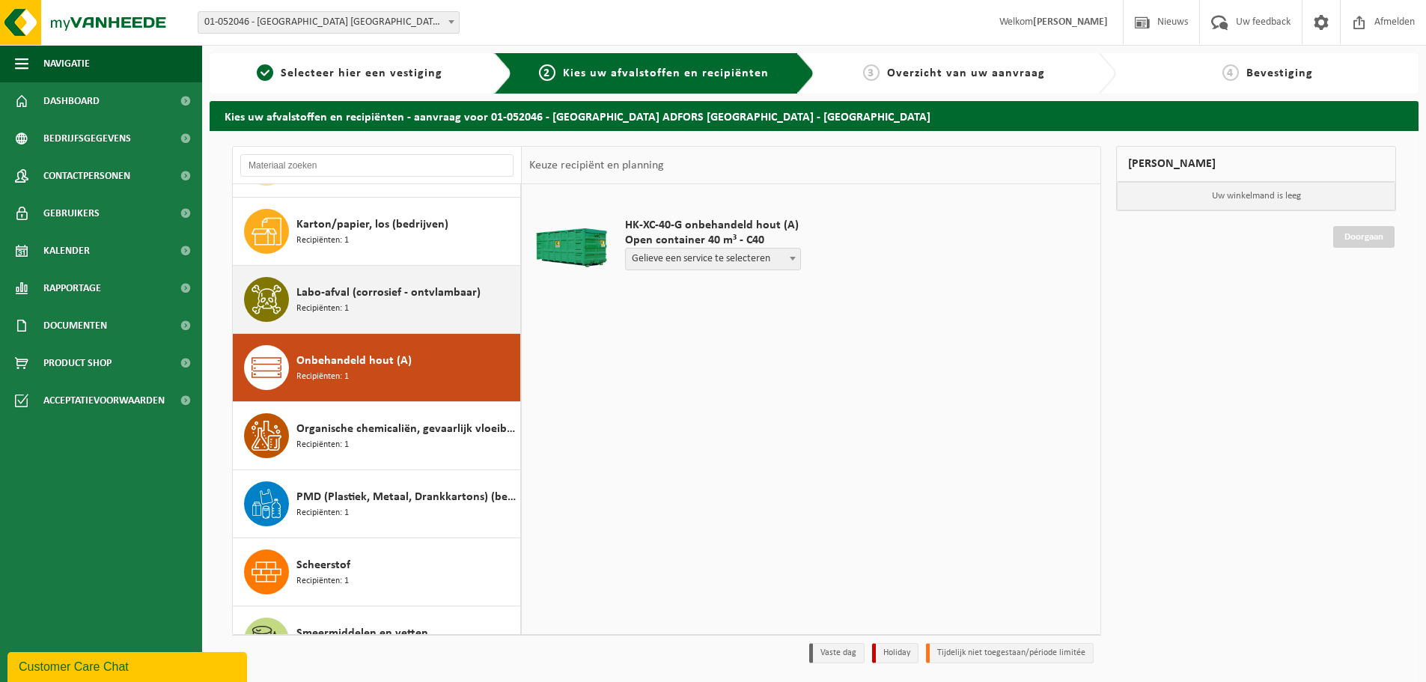
drag, startPoint x: 392, startPoint y: 321, endPoint x: 400, endPoint y: 308, distance: 14.8
click at [392, 318] on div "Labo-afval (corrosief - ontvlambaar) Recipiënten: 1" at bounding box center [406, 299] width 220 height 45
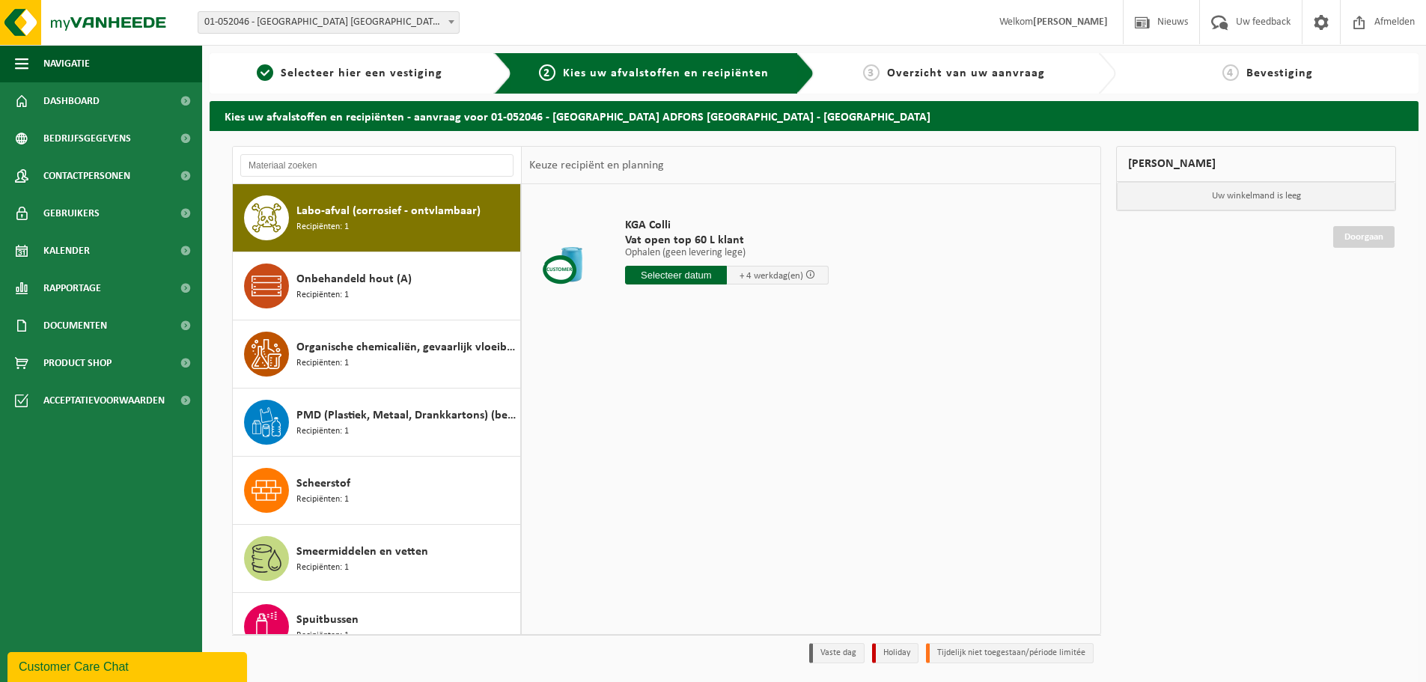
click at [690, 269] on input "text" at bounding box center [676, 275] width 102 height 19
click at [639, 454] on div "29" at bounding box center [639, 456] width 26 height 24
type input "Van [DATE]"
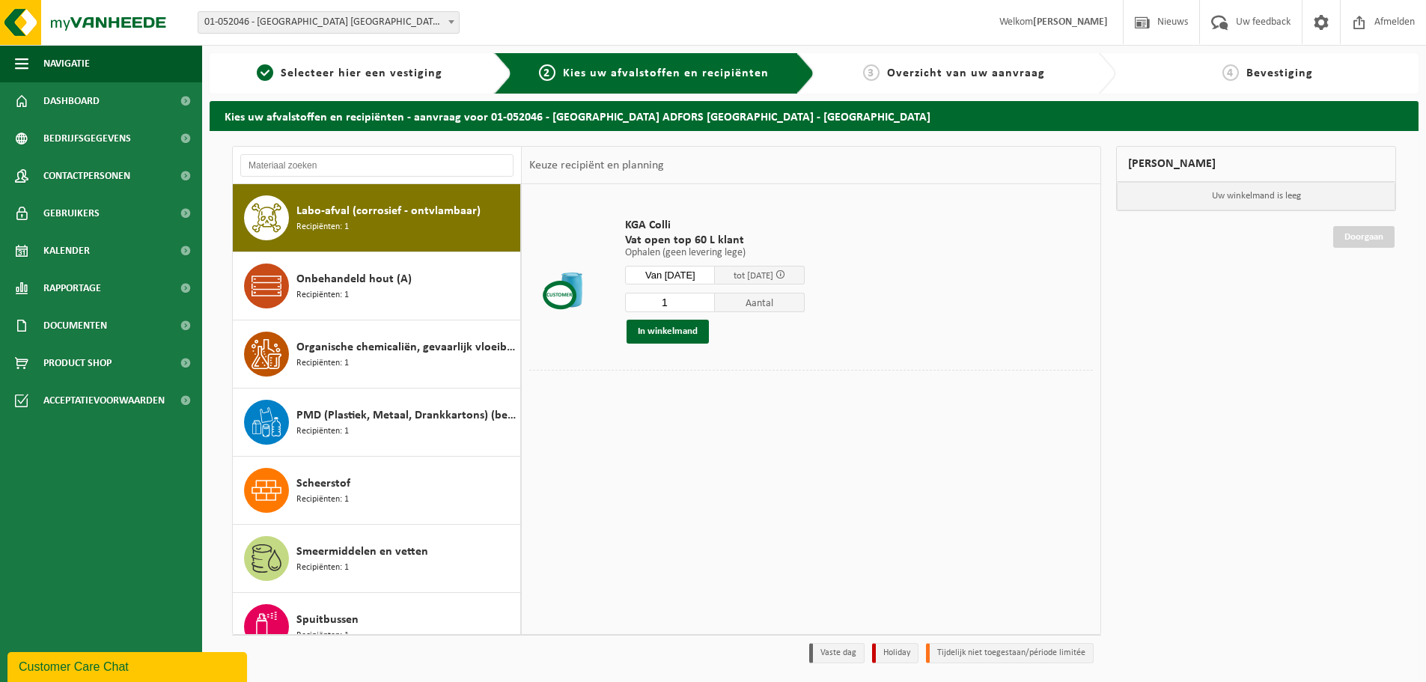
click at [683, 295] on input "1" at bounding box center [670, 302] width 90 height 19
type input "2"
click at [651, 333] on button "In winkelmand" at bounding box center [667, 332] width 82 height 24
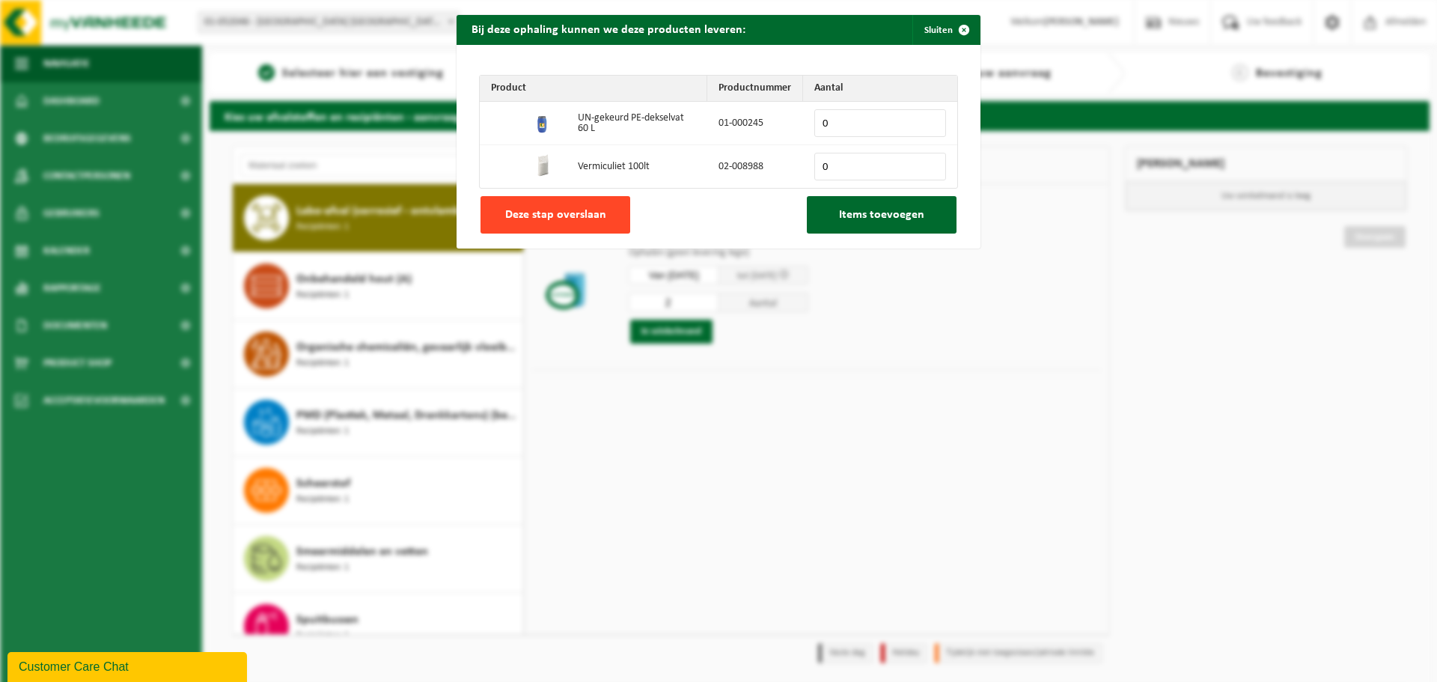
click at [542, 212] on span "Deze stap overslaan" at bounding box center [555, 215] width 101 height 12
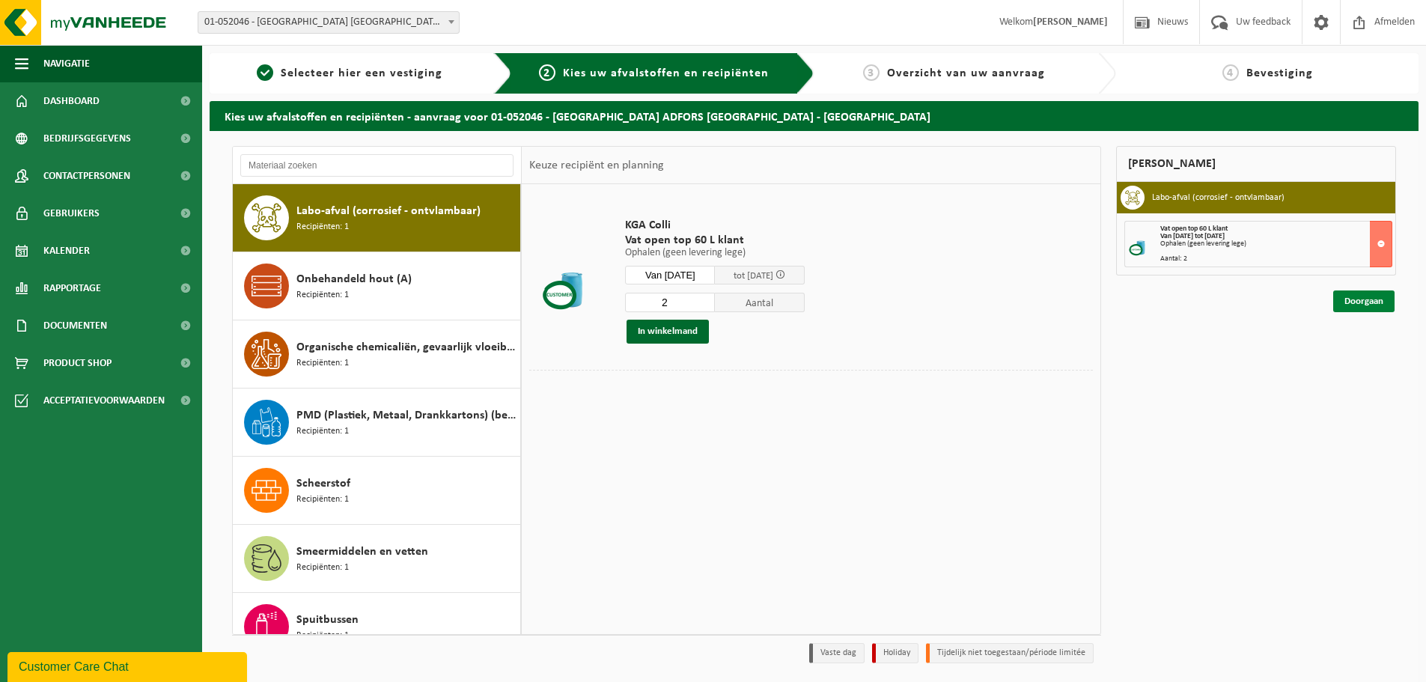
click at [1382, 299] on link "Doorgaan" at bounding box center [1363, 301] width 61 height 22
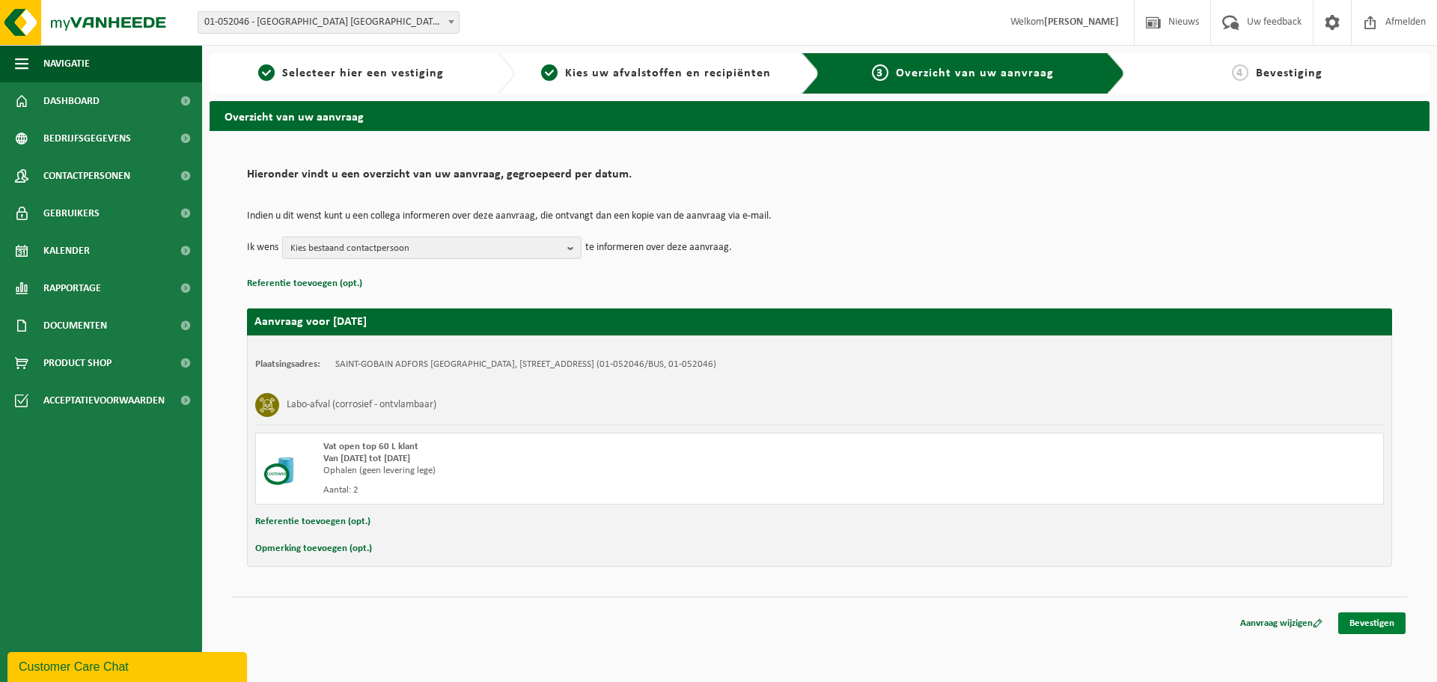
click at [1367, 630] on link "Bevestigen" at bounding box center [1371, 623] width 67 height 22
